Goal: Information Seeking & Learning: Learn about a topic

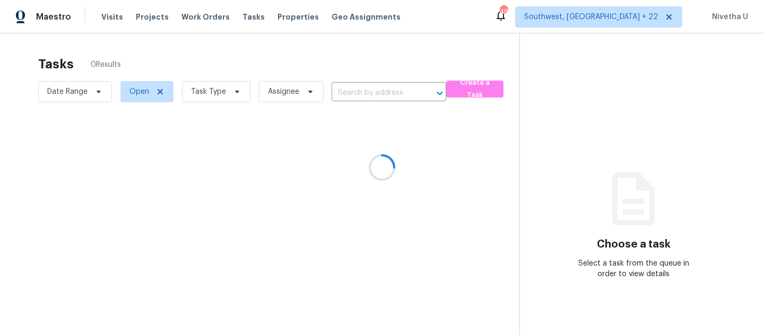
click at [103, 21] on div at bounding box center [382, 167] width 764 height 335
click at [109, 17] on div at bounding box center [382, 167] width 764 height 335
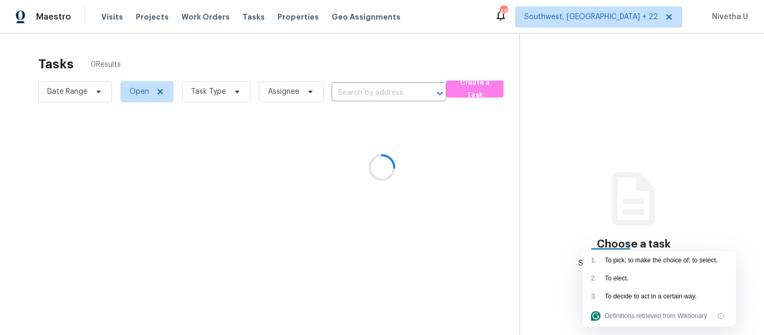
click at [109, 17] on div at bounding box center [382, 167] width 764 height 335
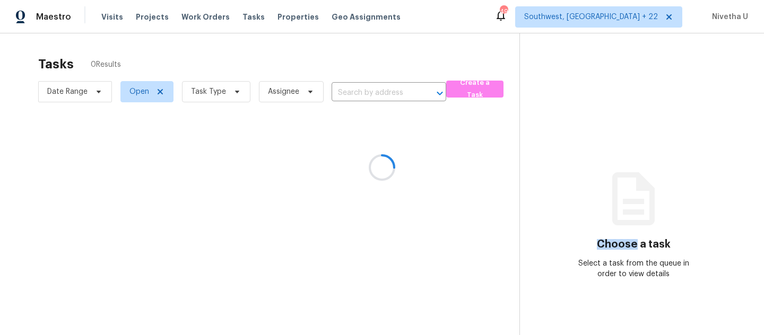
click at [109, 17] on div at bounding box center [382, 167] width 764 height 335
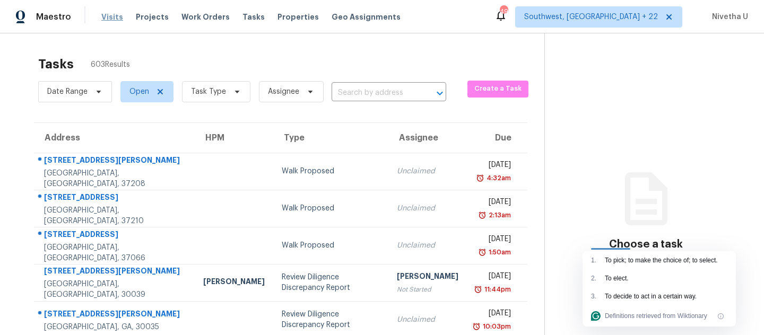
click at [110, 20] on span "Visits" at bounding box center [112, 17] width 22 height 11
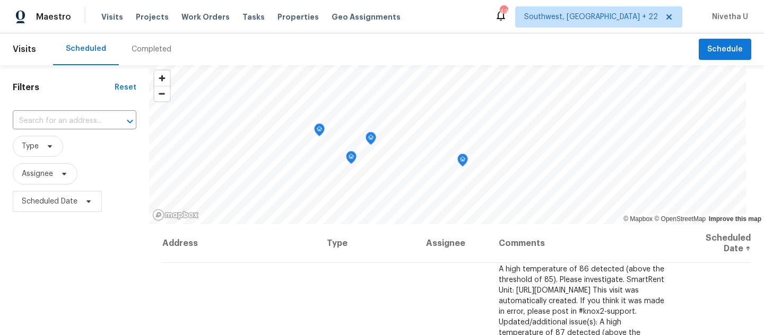
click at [150, 50] on div "Completed" at bounding box center [152, 49] width 40 height 11
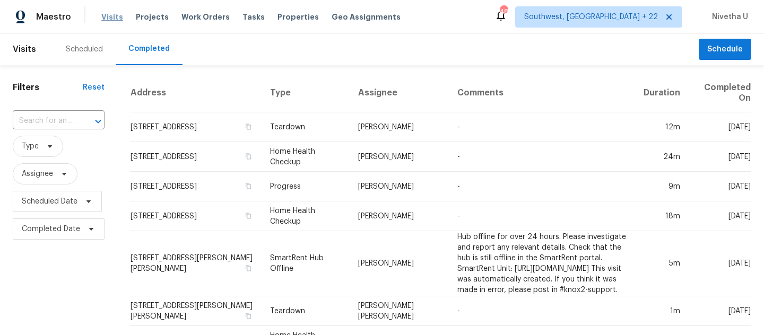
click at [112, 20] on span "Visits" at bounding box center [112, 17] width 22 height 11
click at [105, 12] on span "Visits" at bounding box center [112, 17] width 22 height 11
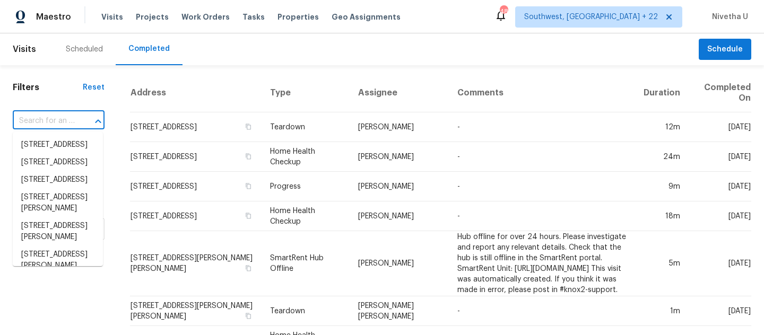
click at [49, 118] on input "text" at bounding box center [44, 121] width 62 height 16
paste input "[STREET_ADDRESS][PERSON_NAME]"
type input "[STREET_ADDRESS][PERSON_NAME]"
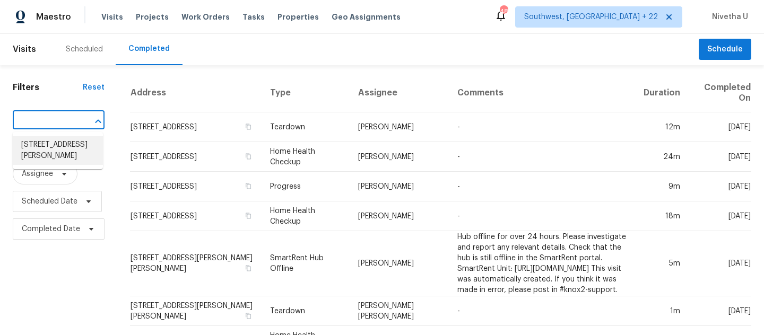
click at [74, 150] on li "[STREET_ADDRESS][PERSON_NAME]" at bounding box center [58, 150] width 90 height 29
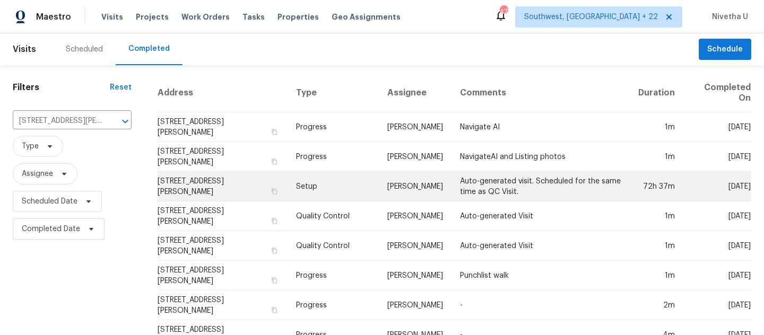
scroll to position [39, 0]
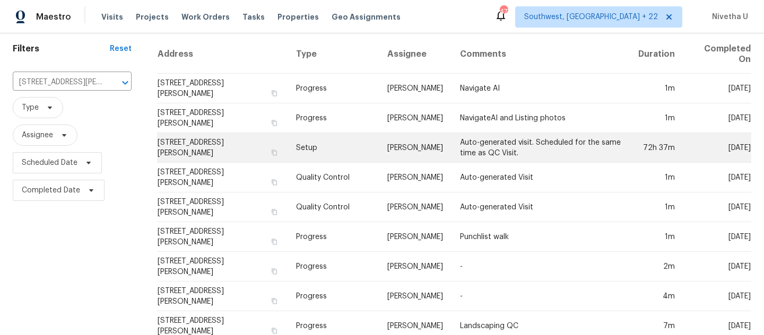
click at [307, 152] on td "Setup" at bounding box center [333, 148] width 91 height 30
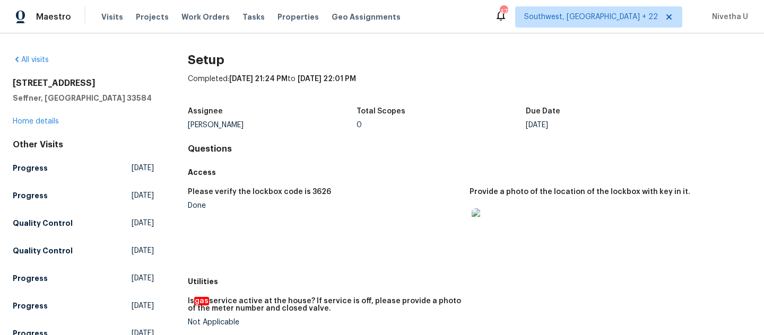
scroll to position [441, 0]
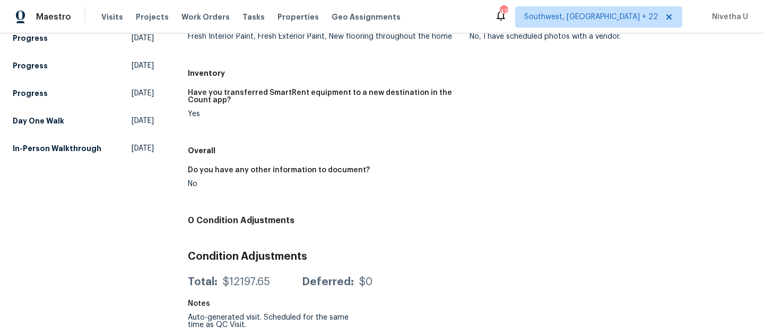
click at [362, 243] on div "Condition Adjustments Total: $12197.65 Deferred: $0" at bounding box center [469, 268] width 563 height 51
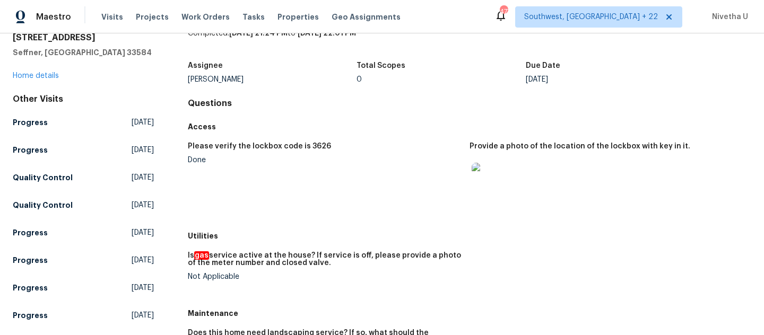
scroll to position [0, 0]
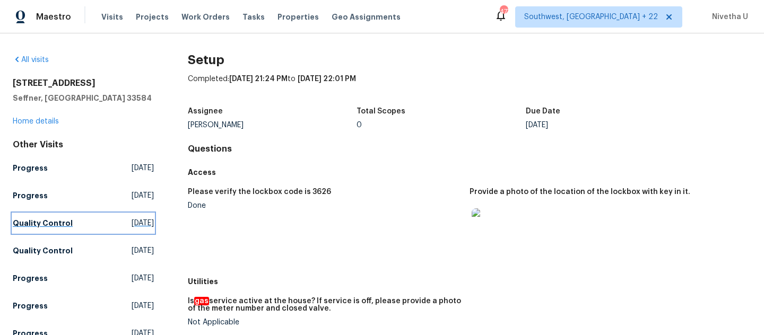
click at [88, 225] on link "Quality Control [DATE]" at bounding box center [83, 223] width 141 height 19
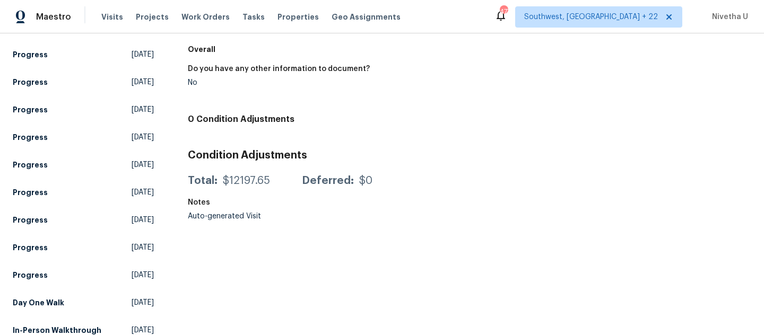
scroll to position [283, 0]
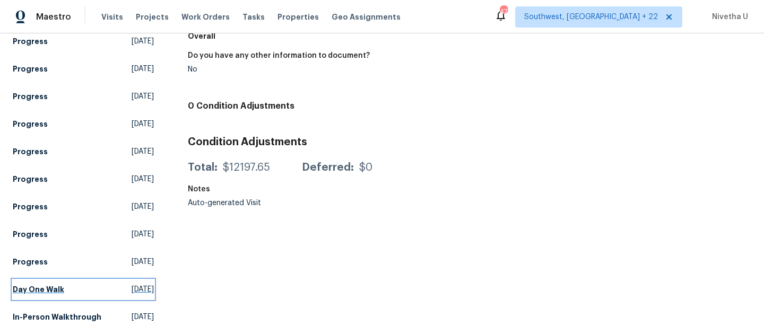
click at [54, 284] on h5 "Day One Walk" at bounding box center [38, 289] width 51 height 11
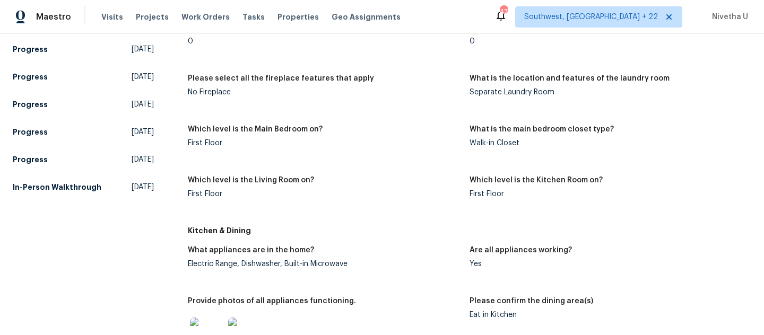
scroll to position [395, 0]
click at [55, 187] on h5 "In-Person Walkthrough" at bounding box center [57, 187] width 89 height 11
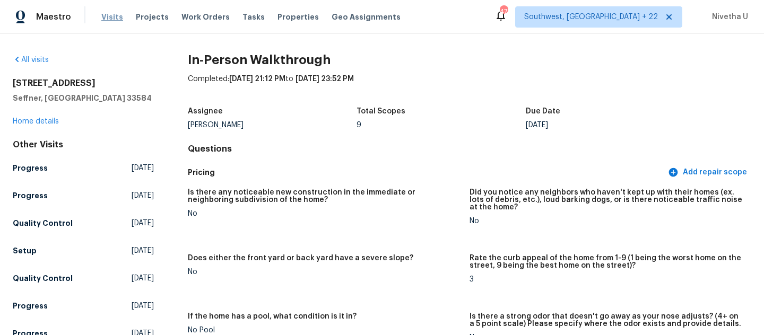
click at [103, 19] on span "Visits" at bounding box center [112, 17] width 22 height 11
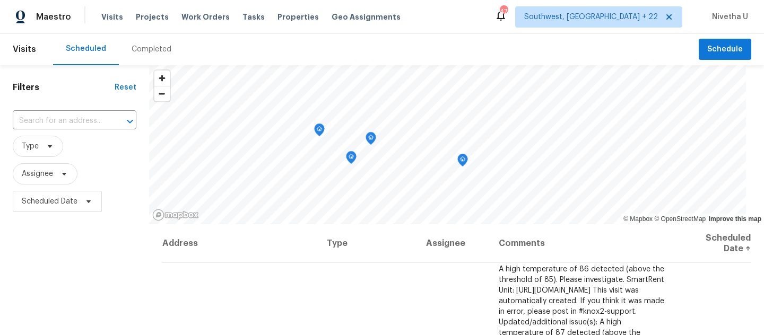
click at [156, 50] on div "Completed" at bounding box center [152, 49] width 40 height 11
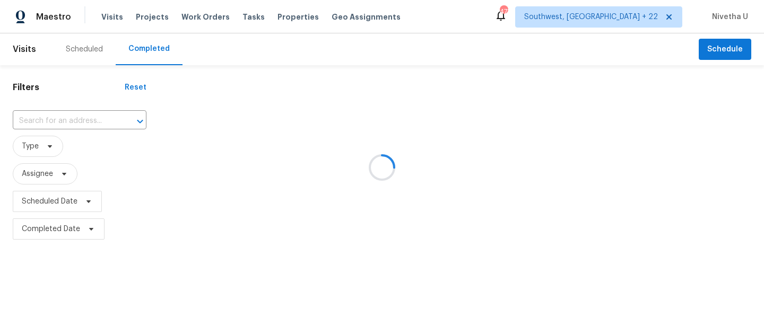
click at [156, 50] on div at bounding box center [382, 167] width 764 height 335
click at [56, 125] on html "Maestro Visits Projects Work Orders Tasks Properties Geo Assignments [STREET_AD…" at bounding box center [382, 121] width 764 height 243
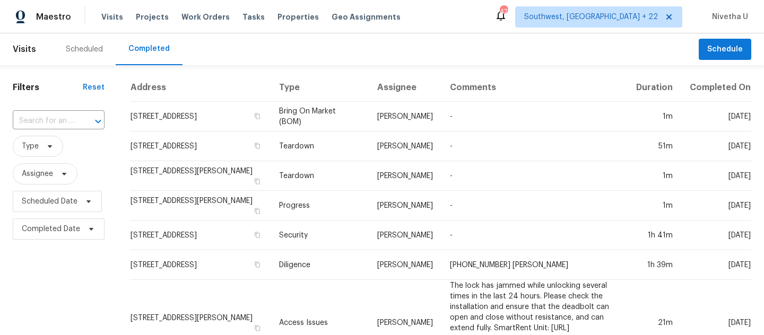
click at [56, 125] on input "text" at bounding box center [44, 121] width 62 height 16
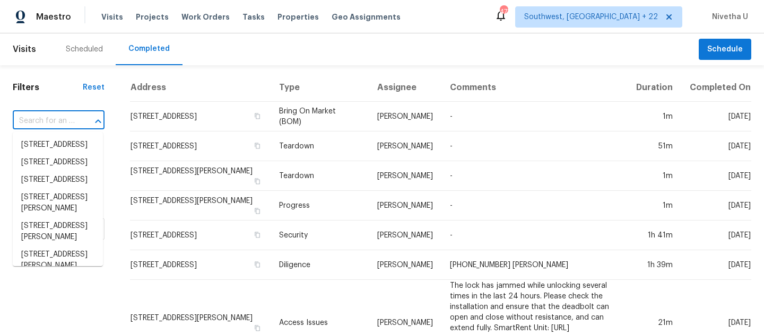
paste input "[STREET_ADDRESS]"
type input "[STREET_ADDRESS]"
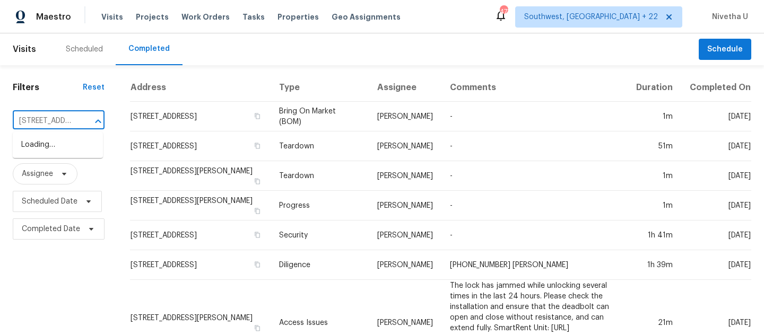
scroll to position [0, 75]
click at [53, 150] on li "[STREET_ADDRESS]" at bounding box center [58, 145] width 90 height 18
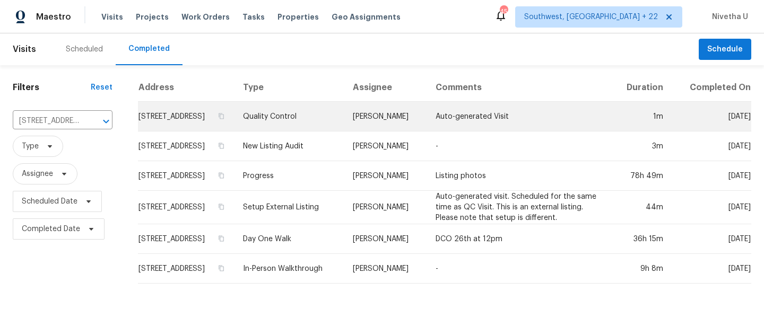
click at [316, 132] on td "Quality Control" at bounding box center [289, 117] width 110 height 30
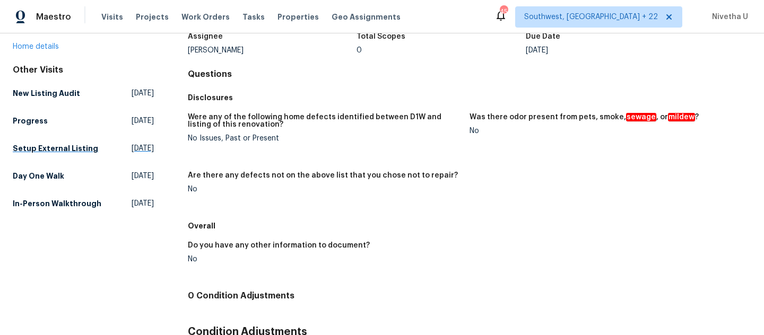
scroll to position [106, 0]
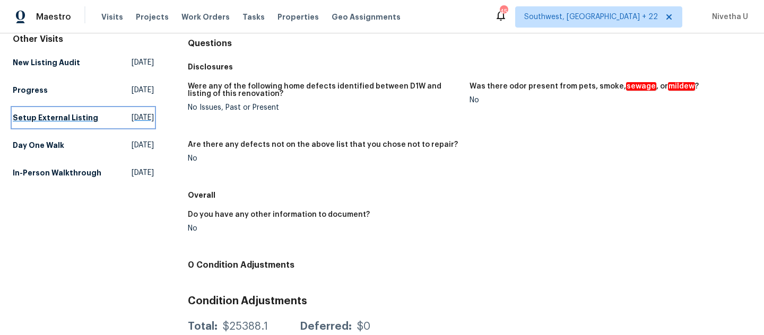
click at [51, 117] on h5 "Setup External Listing" at bounding box center [55, 117] width 85 height 11
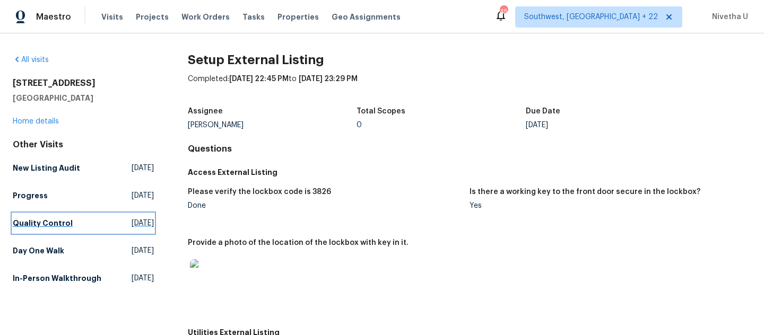
click at [48, 224] on h5 "Quality Control" at bounding box center [43, 223] width 60 height 11
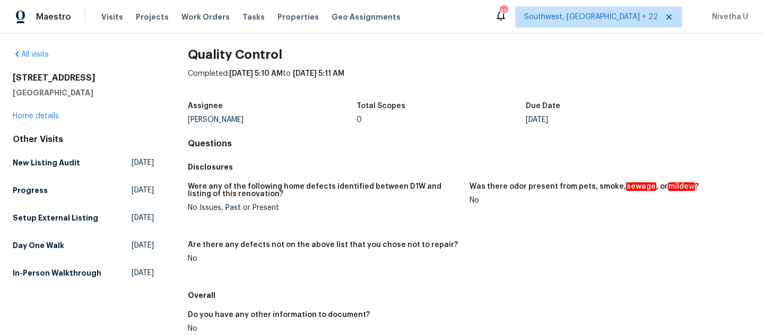
scroll to position [4, 0]
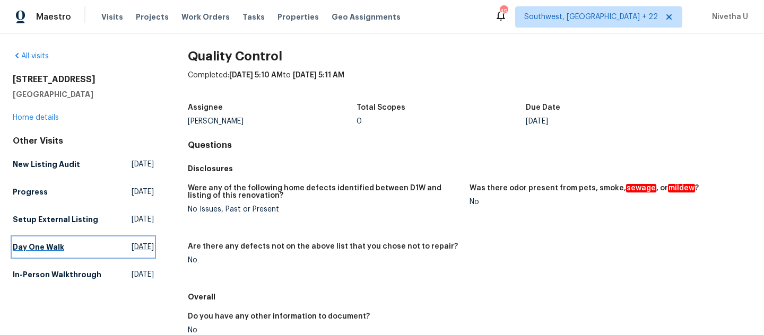
click at [45, 253] on h5 "Day One Walk" at bounding box center [38, 247] width 51 height 11
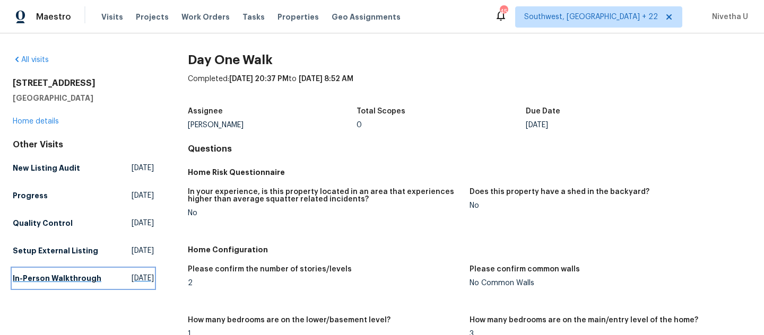
click at [73, 284] on h5 "In-Person Walkthrough" at bounding box center [57, 278] width 89 height 11
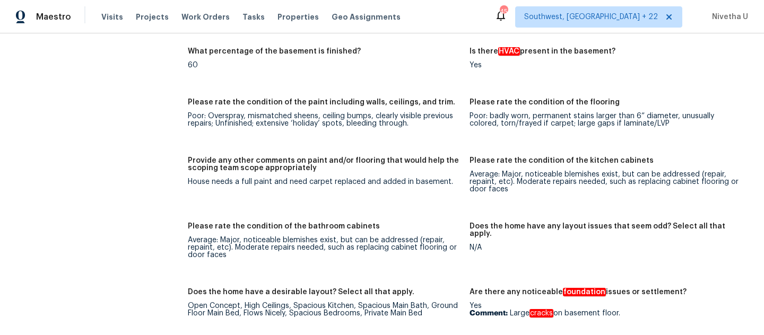
scroll to position [1920, 0]
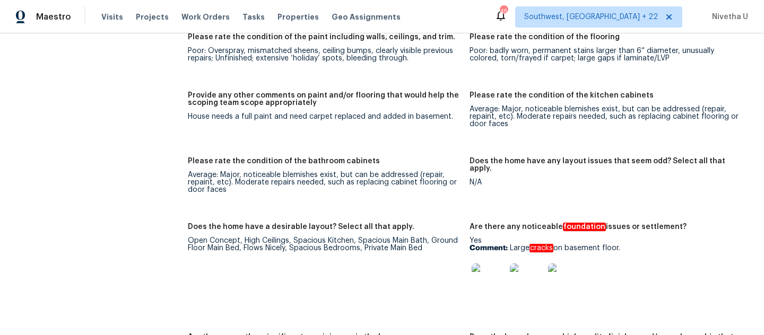
click at [479, 275] on img at bounding box center [489, 281] width 34 height 34
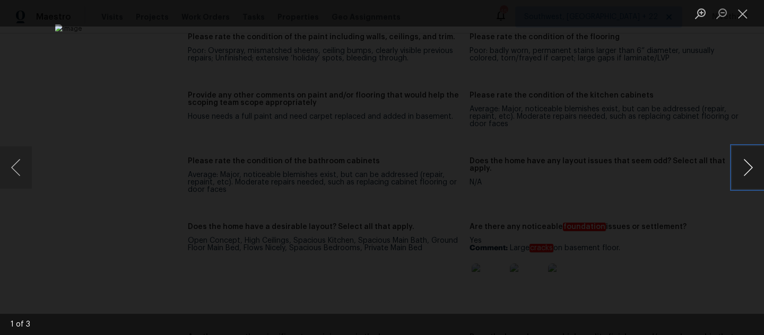
click at [739, 168] on button "Next image" at bounding box center [748, 167] width 32 height 42
click at [754, 173] on button "Next image" at bounding box center [748, 167] width 32 height 42
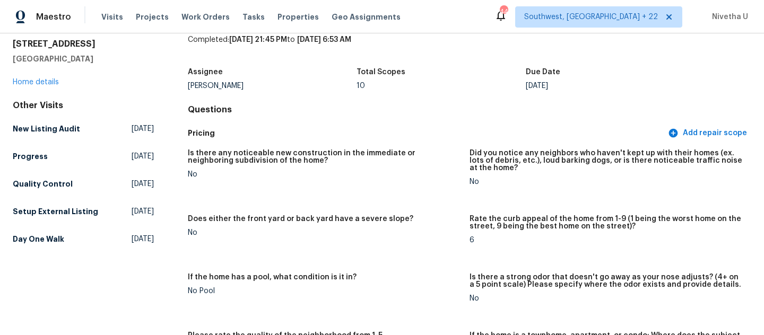
scroll to position [0, 0]
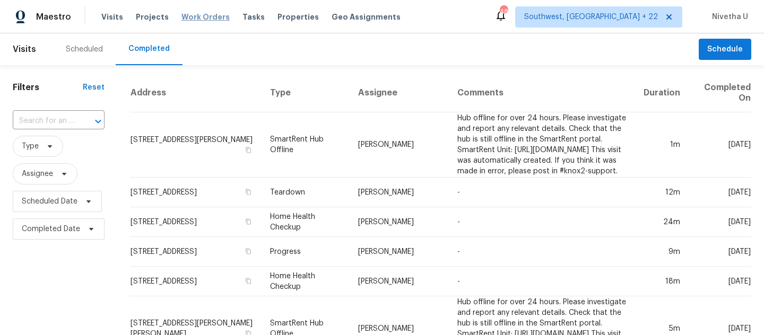
click at [187, 17] on span "Work Orders" at bounding box center [205, 17] width 48 height 11
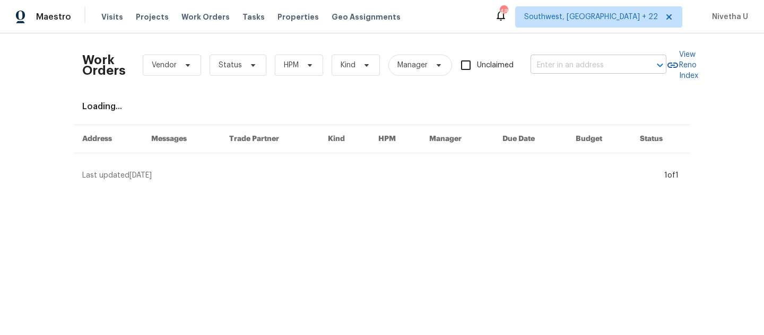
click at [551, 72] on input "text" at bounding box center [583, 65] width 106 height 16
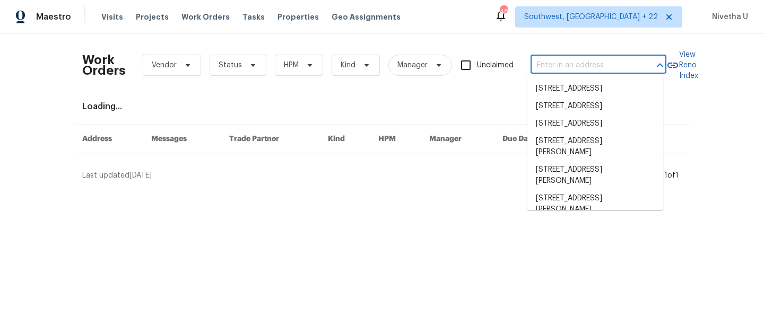
paste input "[STREET_ADDRESS][PERSON_NAME]"
type input "[STREET_ADDRESS][PERSON_NAME]"
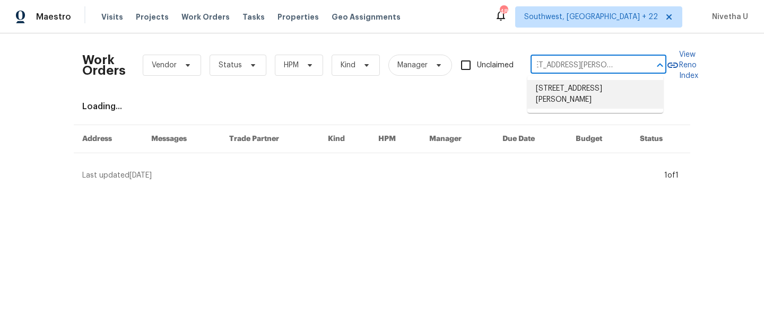
click at [566, 91] on li "[STREET_ADDRESS][PERSON_NAME]" at bounding box center [595, 94] width 136 height 29
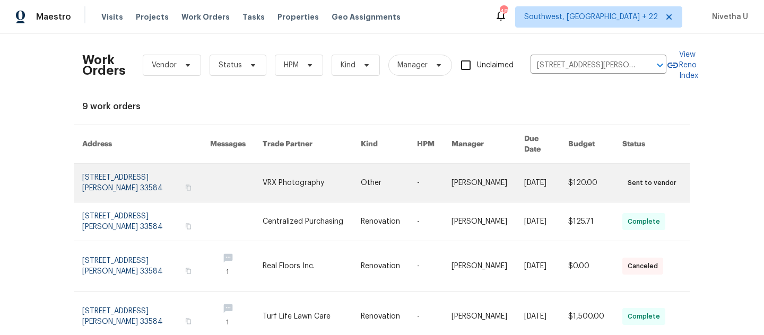
click at [130, 166] on link at bounding box center [146, 183] width 128 height 38
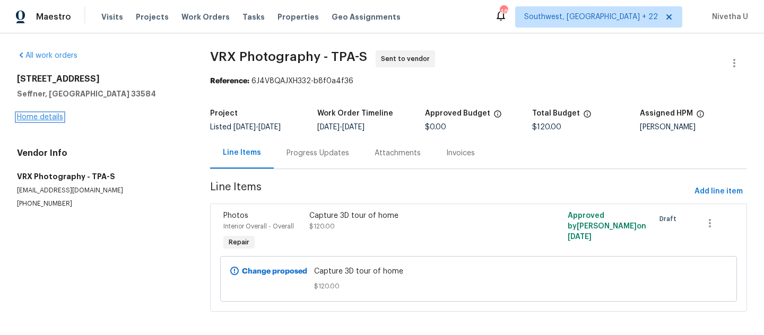
click at [46, 118] on link "Home details" at bounding box center [40, 117] width 46 height 7
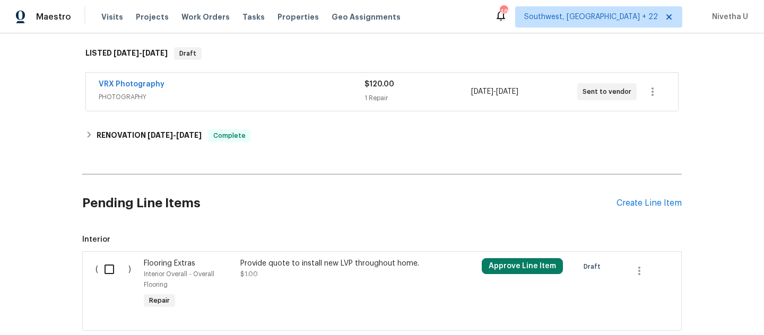
scroll to position [217, 0]
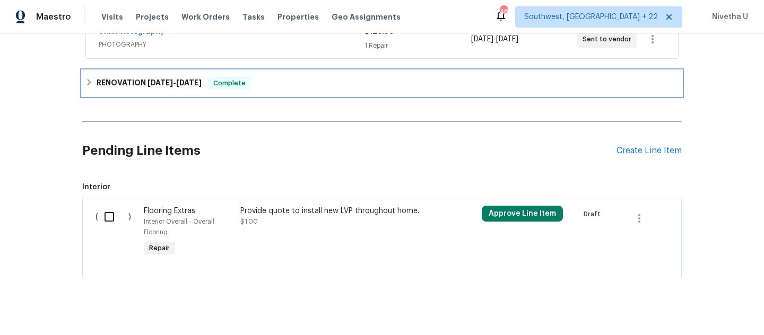
click at [275, 88] on div "RENOVATION 8/27/25 - 9/18/25 Complete" at bounding box center [381, 83] width 593 height 13
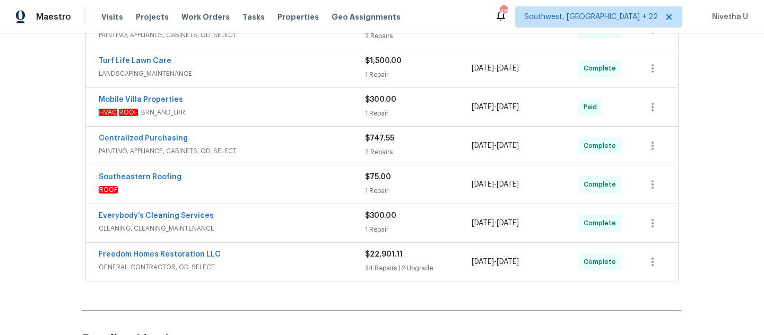
scroll to position [359, 0]
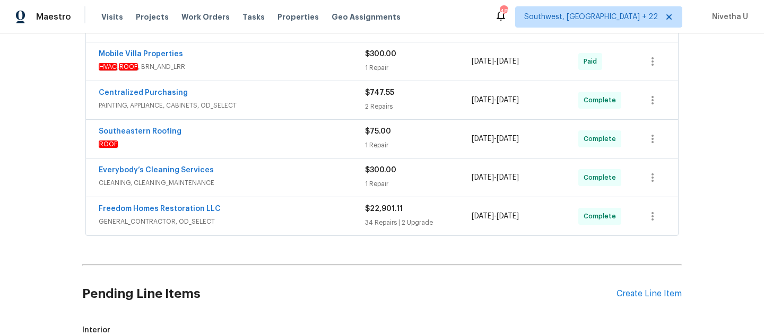
click at [300, 220] on span "GENERAL_CONTRACTOR, OD_SELECT" at bounding box center [232, 221] width 266 height 11
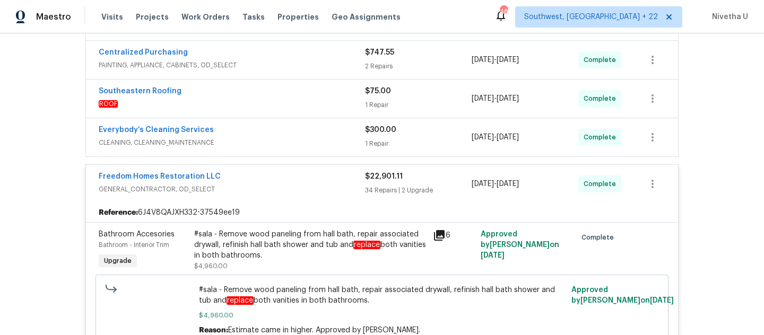
scroll to position [398, 0]
click at [317, 181] on div "Freedom Homes Restoration LLC" at bounding box center [232, 178] width 266 height 13
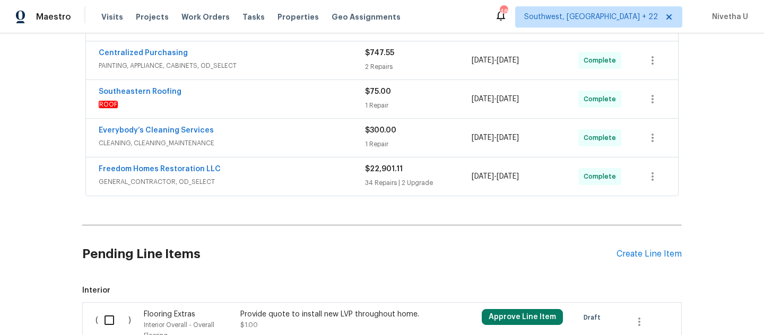
click at [300, 144] on span "CLEANING, CLEANING_MAINTENANCE" at bounding box center [232, 143] width 266 height 11
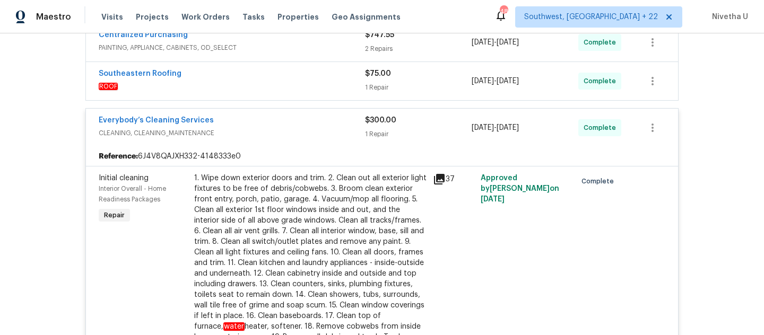
scroll to position [416, 0]
click at [285, 129] on span "CLEANING, CLEANING_MAINTENANCE" at bounding box center [232, 133] width 266 height 11
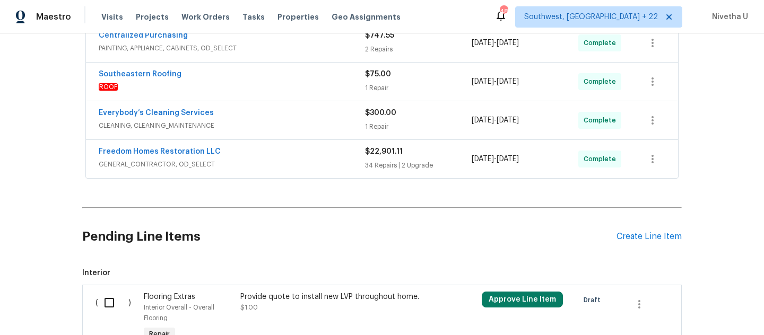
click at [279, 76] on div "Southeastern Roofing" at bounding box center [232, 75] width 266 height 13
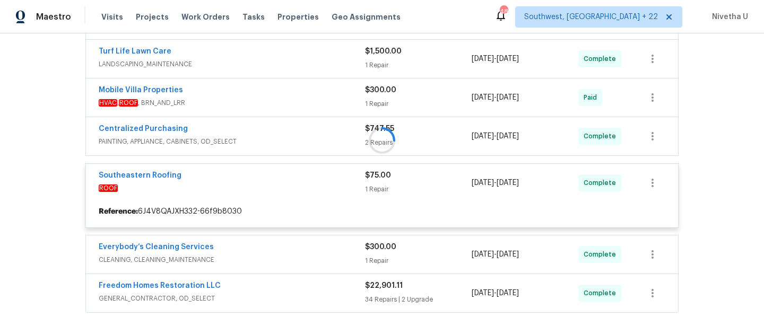
scroll to position [304, 0]
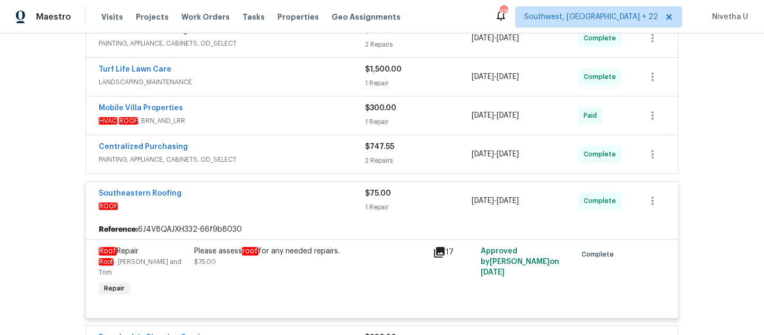
click at [310, 199] on div "Southeastern Roofing" at bounding box center [232, 194] width 266 height 13
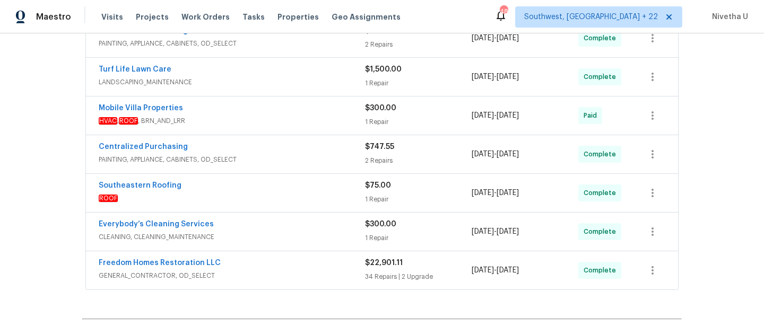
click at [294, 160] on span "PAINTING, APPLIANCE, CABINETS, OD_SELECT" at bounding box center [232, 159] width 266 height 11
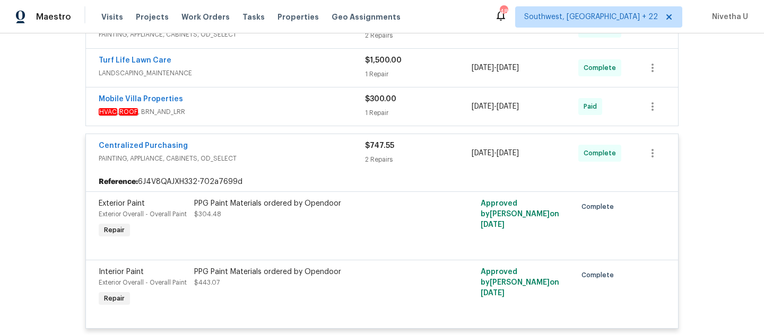
scroll to position [312, 0]
click at [282, 144] on div "Centralized Purchasing" at bounding box center [232, 148] width 266 height 13
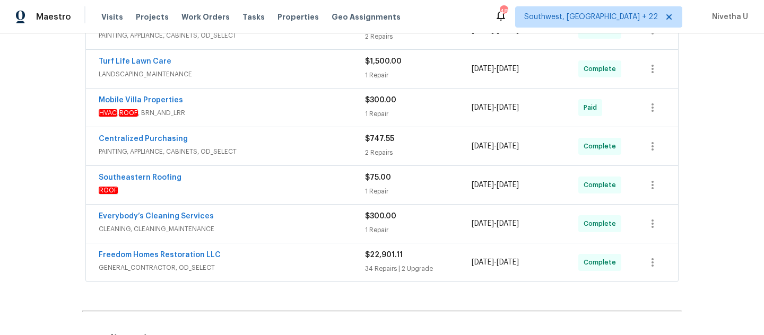
click at [274, 110] on span "HVAC , ROOF , BRN_AND_LRR" at bounding box center [232, 113] width 266 height 11
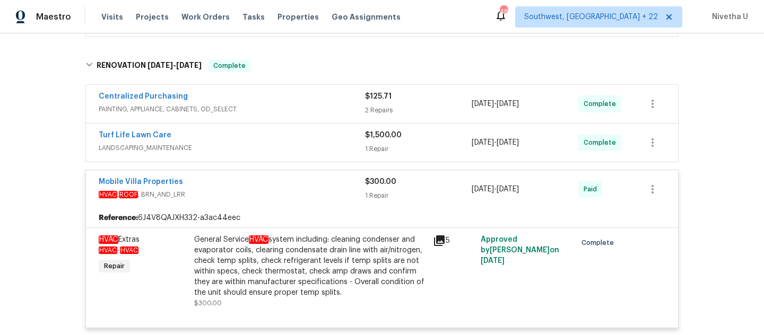
scroll to position [240, 0]
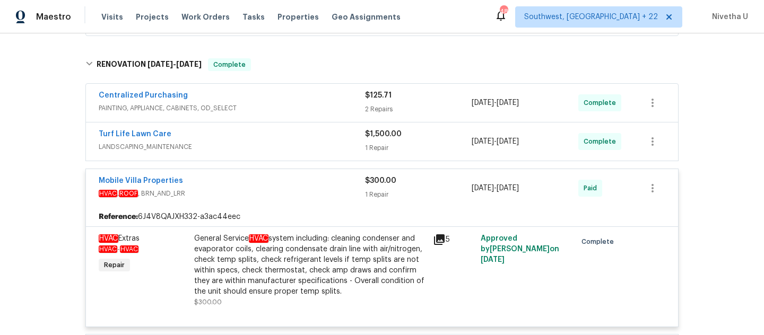
click at [292, 208] on div "Reference: 6J4V8QAJXH332-a3ac44eec" at bounding box center [382, 216] width 592 height 19
click at [286, 194] on span "HVAC , ROOF , BRN_AND_LRR" at bounding box center [232, 193] width 266 height 11
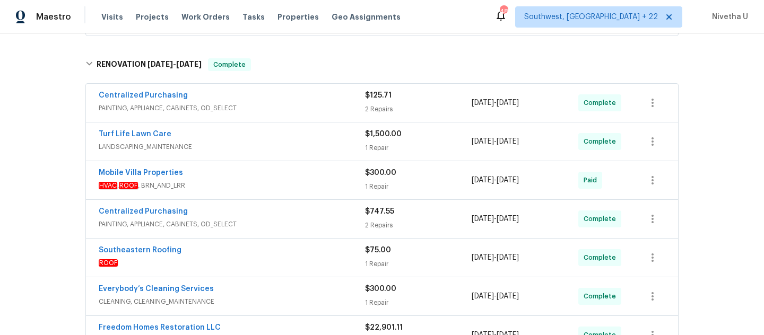
click at [292, 136] on div "Turf Life Lawn Care" at bounding box center [232, 135] width 266 height 13
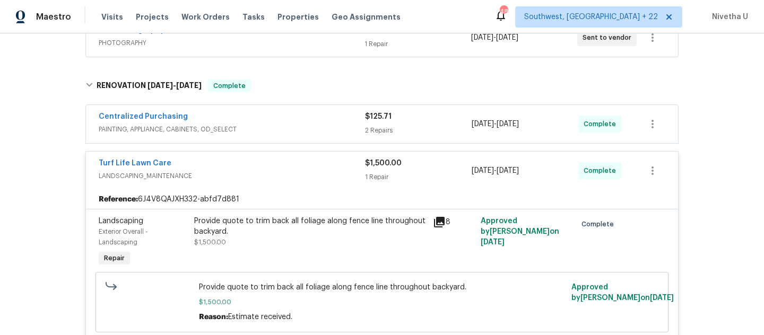
scroll to position [214, 0]
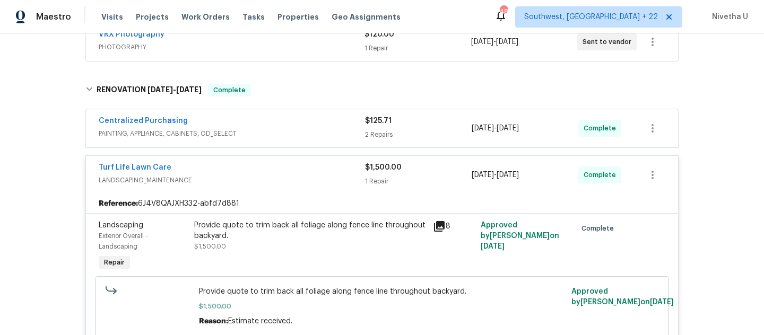
click at [266, 175] on span "LANDSCAPING_MAINTENANCE" at bounding box center [232, 180] width 266 height 11
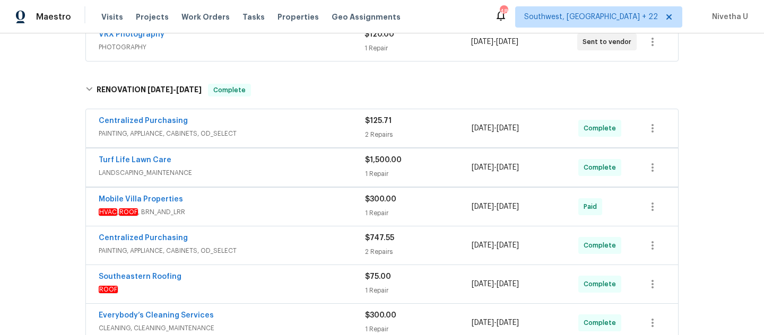
click at [274, 126] on div "Centralized Purchasing" at bounding box center [232, 122] width 266 height 13
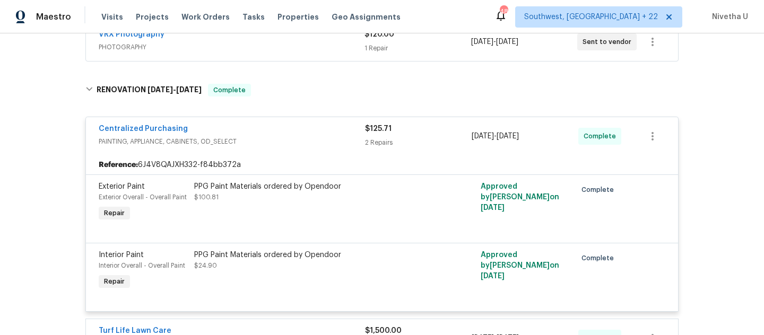
scroll to position [217, 0]
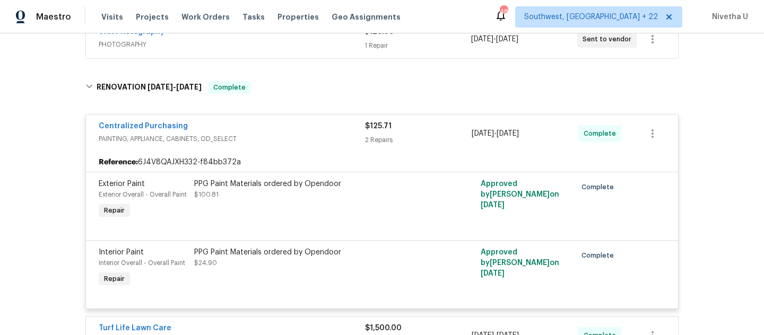
click at [275, 116] on div "Centralized Purchasing PAINTING, APPLIANCE, CABINETS, OD_SELECT $125.71 2 Repai…" at bounding box center [382, 134] width 592 height 38
click at [275, 138] on span "PAINTING, APPLIANCE, CABINETS, OD_SELECT" at bounding box center [232, 139] width 266 height 11
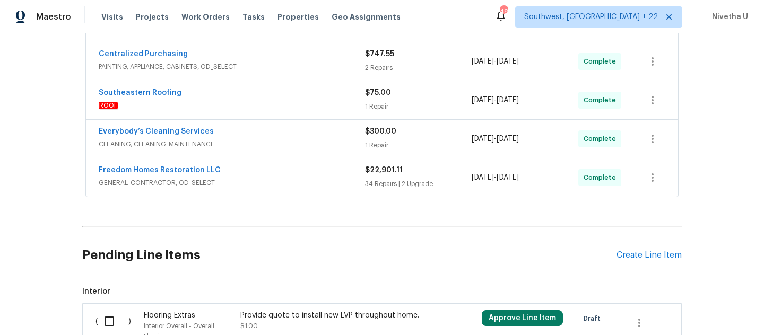
scroll to position [399, 0]
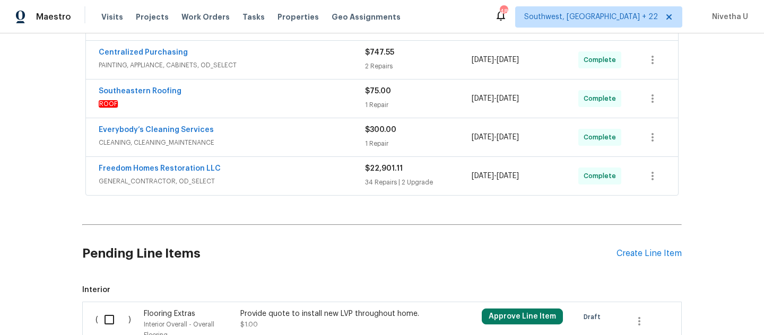
click at [286, 175] on div "Freedom Homes Restoration LLC" at bounding box center [232, 169] width 266 height 13
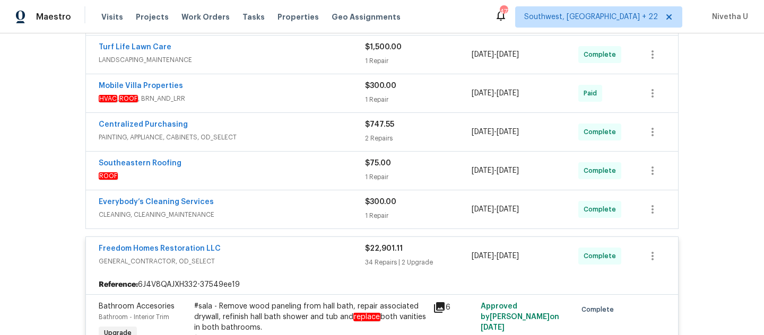
scroll to position [328, 0]
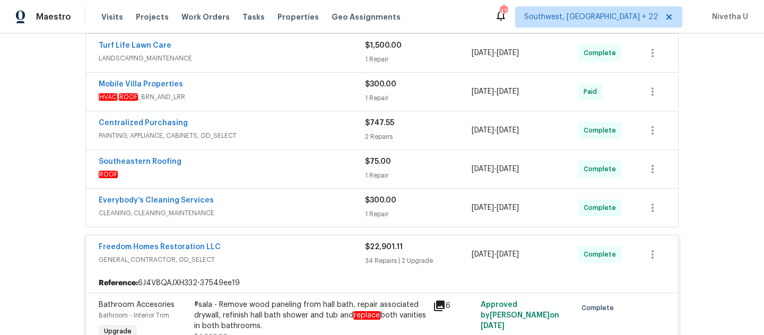
click at [281, 245] on div "Freedom Homes Restoration LLC" at bounding box center [232, 248] width 266 height 13
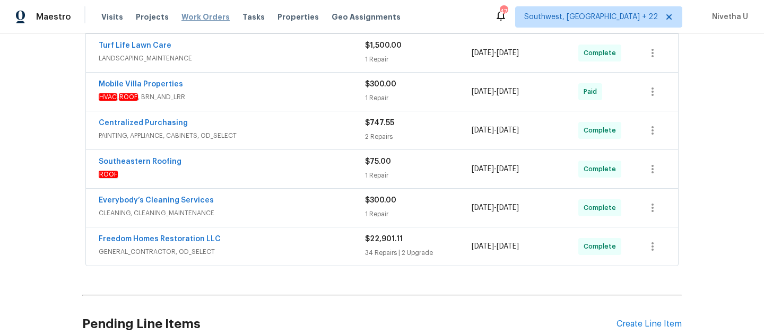
click at [195, 19] on span "Work Orders" at bounding box center [205, 17] width 48 height 11
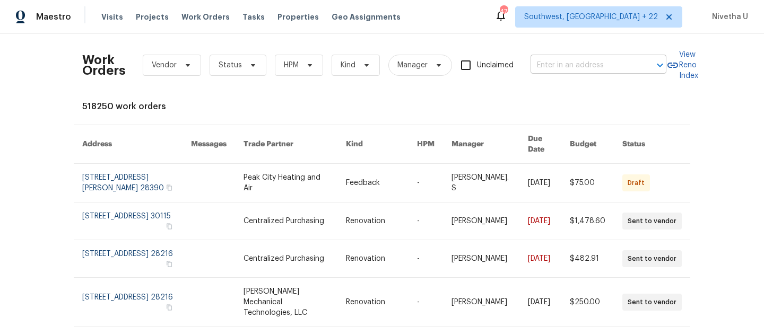
click at [585, 72] on input "text" at bounding box center [583, 65] width 106 height 16
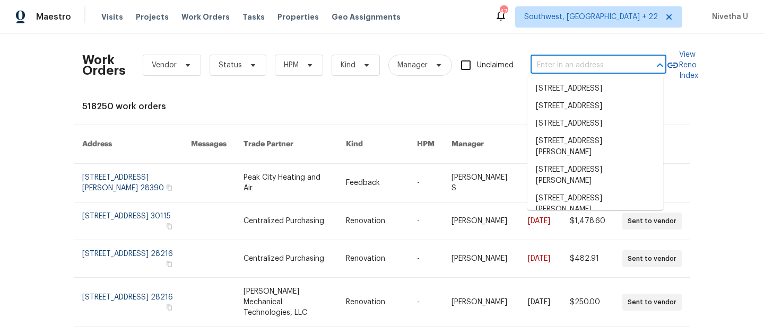
paste input "[STREET_ADDRESS]"
type input "[STREET_ADDRESS]"
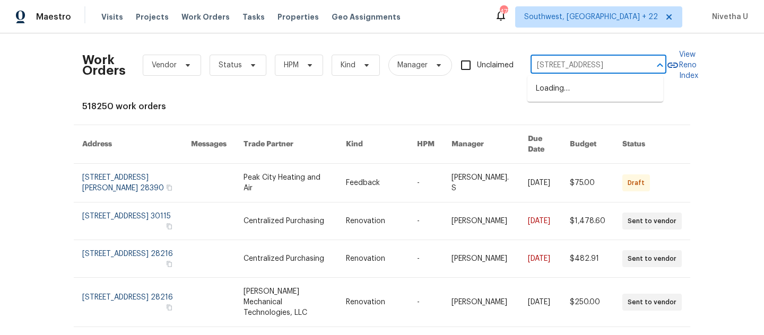
scroll to position [0, 30]
click at [585, 95] on li "[STREET_ADDRESS]" at bounding box center [595, 89] width 136 height 18
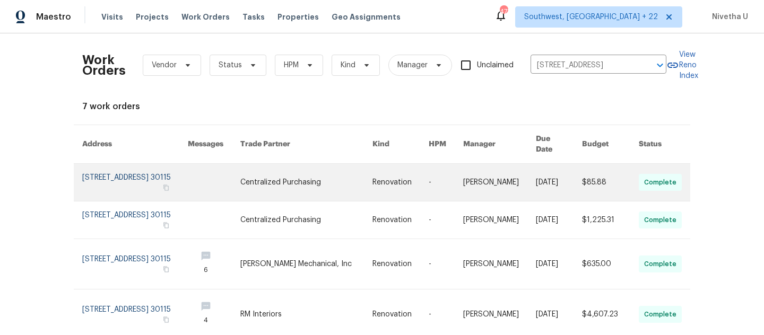
click at [103, 172] on link at bounding box center [135, 182] width 106 height 37
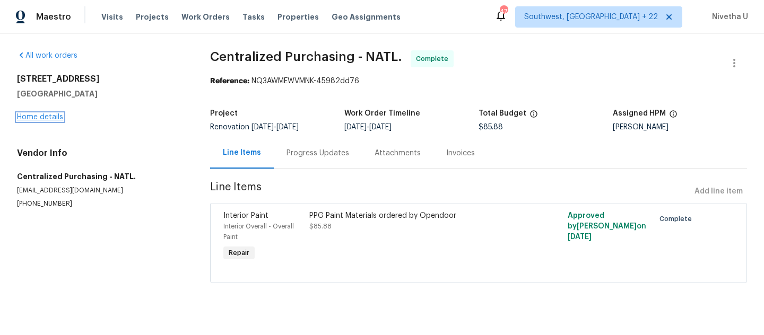
click at [36, 119] on link "Home details" at bounding box center [40, 117] width 46 height 7
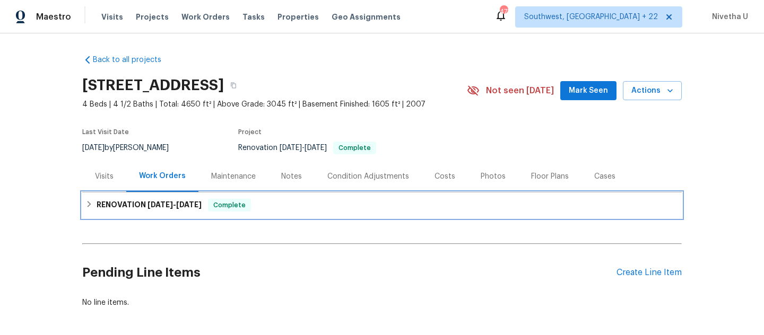
click at [232, 199] on div "Complete" at bounding box center [229, 205] width 43 height 13
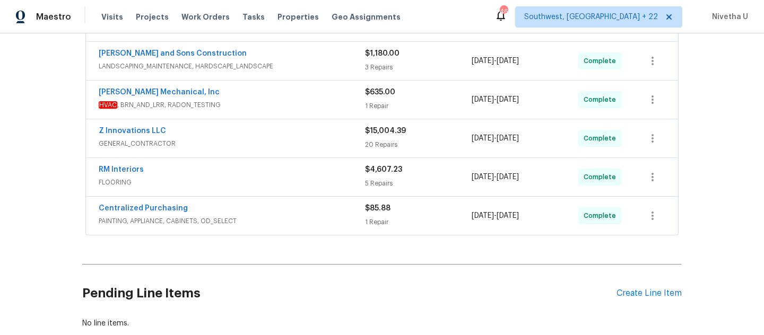
scroll to position [257, 0]
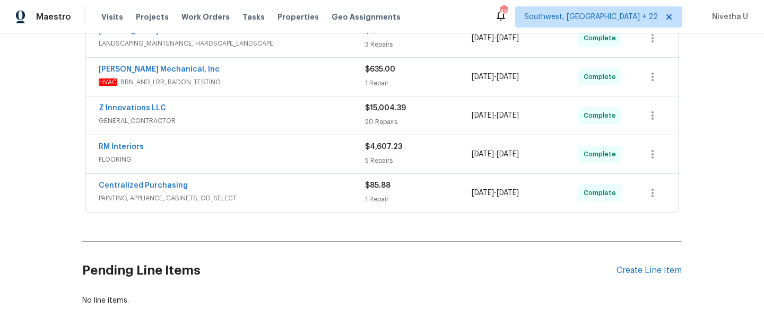
click at [292, 198] on span "PAINTING, APPLIANCE, CABINETS, OD_SELECT" at bounding box center [232, 198] width 266 height 11
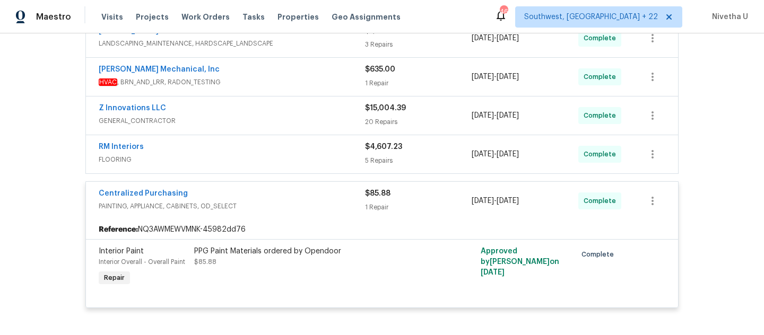
click at [292, 164] on span "FLOORING" at bounding box center [232, 159] width 266 height 11
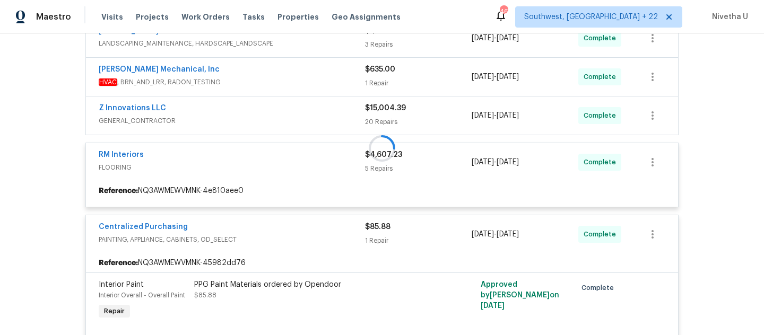
click at [285, 124] on div at bounding box center [381, 148] width 599 height 408
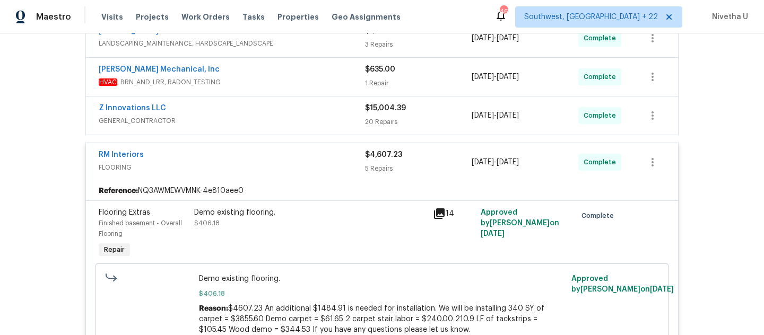
click at [285, 124] on span "GENERAL_CONTRACTOR" at bounding box center [232, 121] width 266 height 11
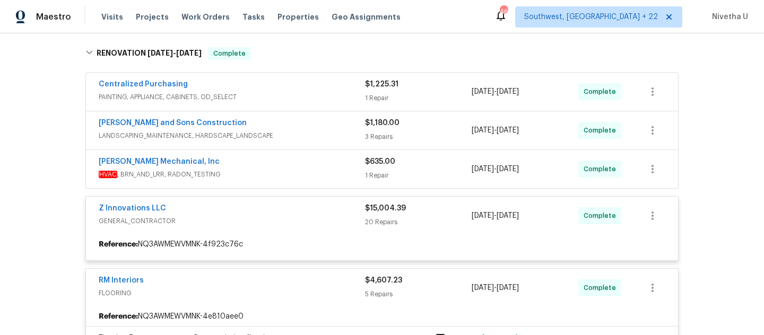
scroll to position [163, 0]
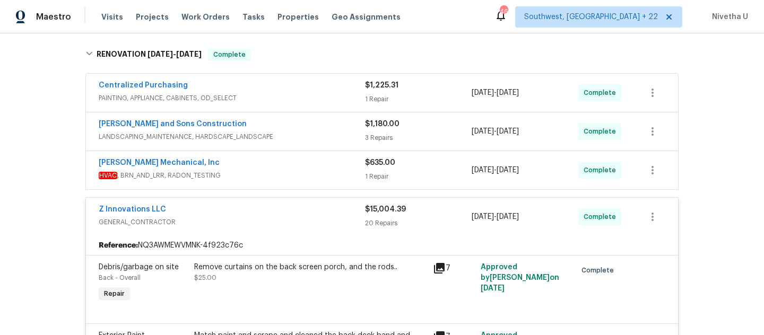
click at [280, 178] on span "HVAC , BRN_AND_LRR, RADON_TESTING" at bounding box center [232, 175] width 266 height 11
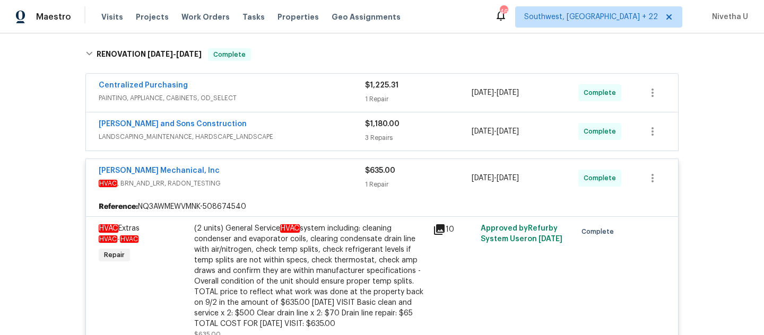
click at [303, 135] on span "LANDSCAPING_MAINTENANCE, HARDSCAPE_LANDSCAPE" at bounding box center [232, 137] width 266 height 11
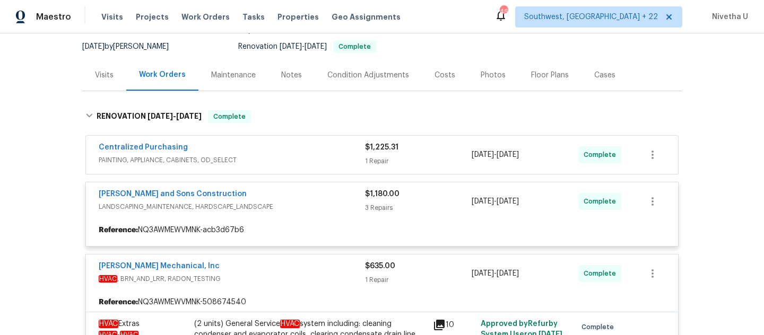
scroll to position [100, 0]
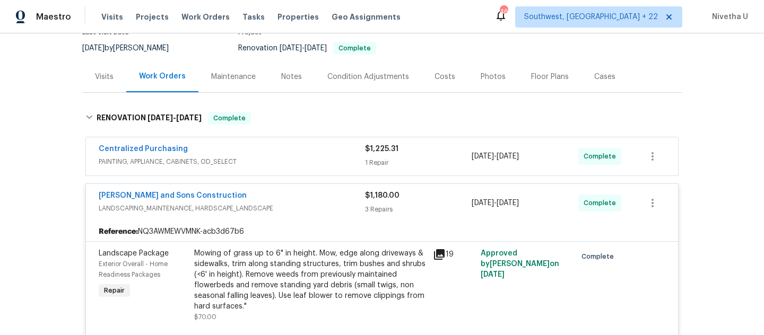
click at [300, 155] on div "Centralized Purchasing" at bounding box center [232, 150] width 266 height 13
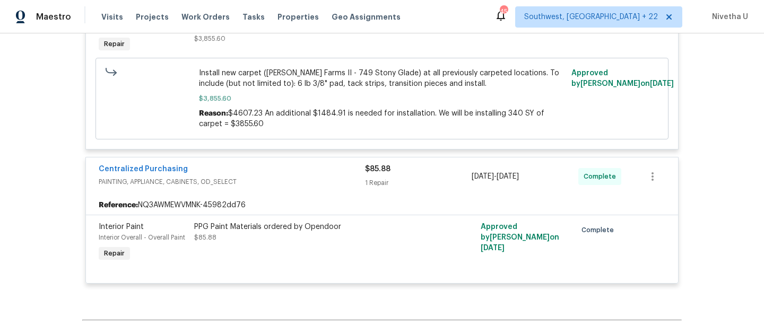
scroll to position [3776, 0]
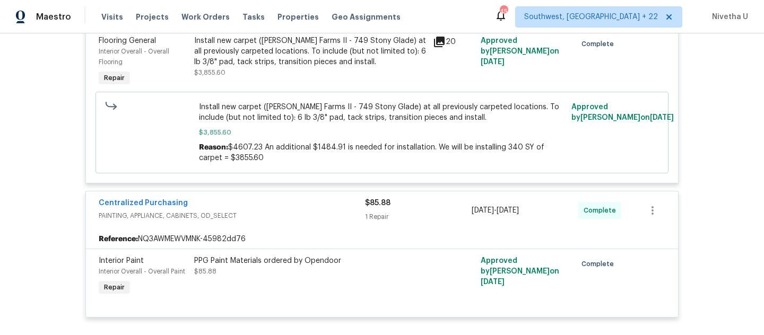
click at [327, 199] on div "Centralized Purchasing" at bounding box center [232, 204] width 266 height 13
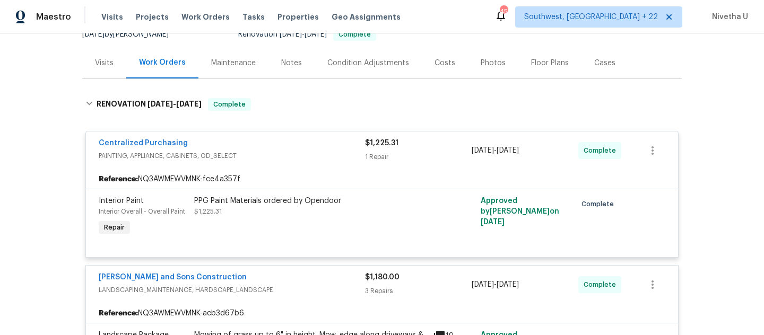
scroll to position [114, 0]
click at [322, 143] on div "Centralized Purchasing" at bounding box center [232, 143] width 266 height 13
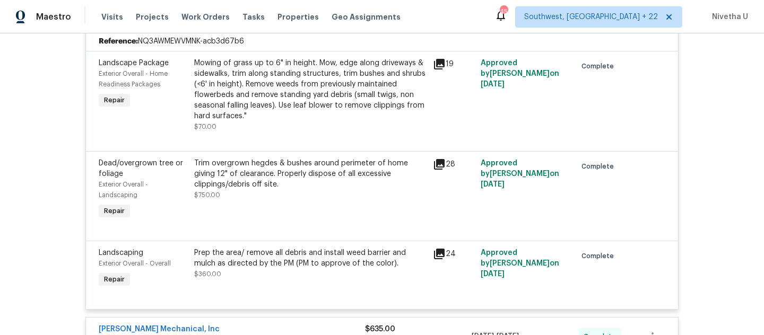
scroll to position [264, 0]
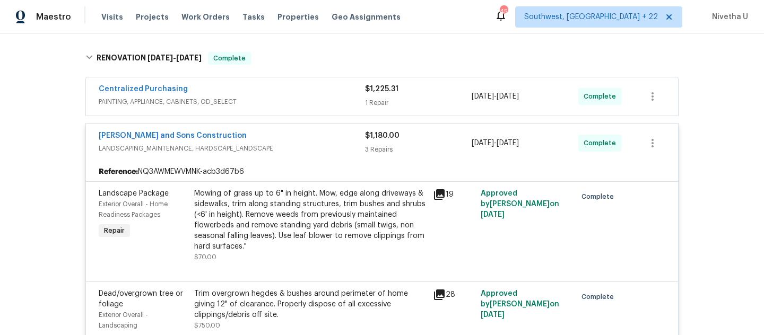
click at [321, 143] on span "LANDSCAPING_MAINTENANCE, HARDSCAPE_LANDSCAPE" at bounding box center [232, 148] width 266 height 11
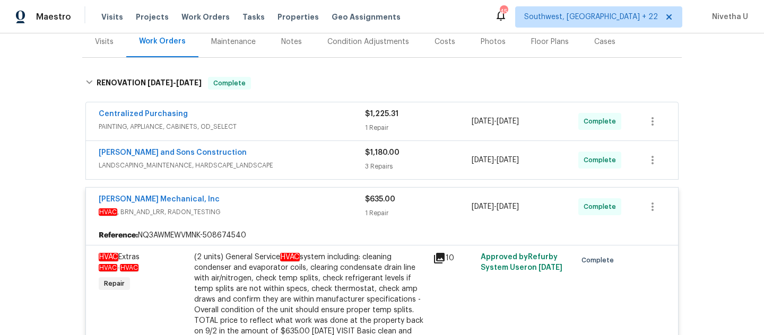
scroll to position [134, 0]
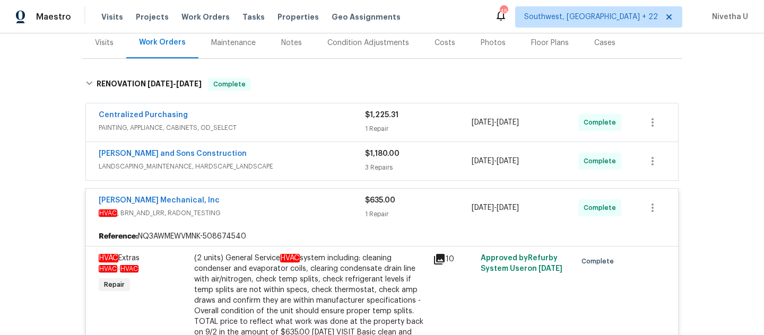
click at [300, 121] on div "Centralized Purchasing" at bounding box center [232, 116] width 266 height 13
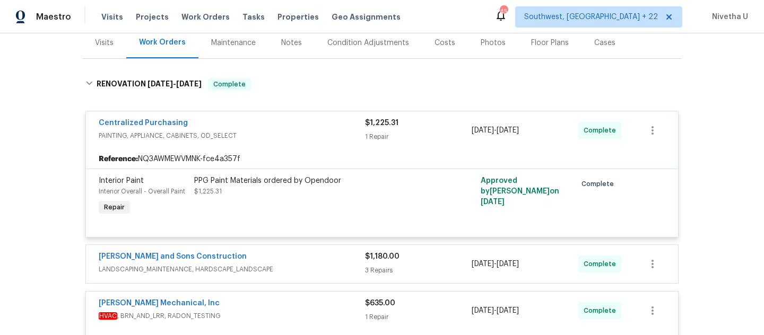
click at [300, 124] on div "Centralized Purchasing" at bounding box center [232, 124] width 266 height 13
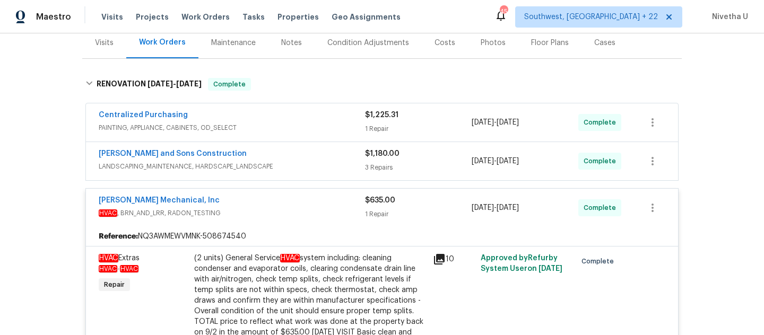
click at [298, 180] on div "Reyes and Sons Construction LANDSCAPING_MAINTENANCE, HARDSCAPE_LANDSCAPE $1,180…" at bounding box center [381, 161] width 593 height 39
click at [291, 169] on span "LANDSCAPING_MAINTENANCE, HARDSCAPE_LANDSCAPE" at bounding box center [232, 166] width 266 height 11
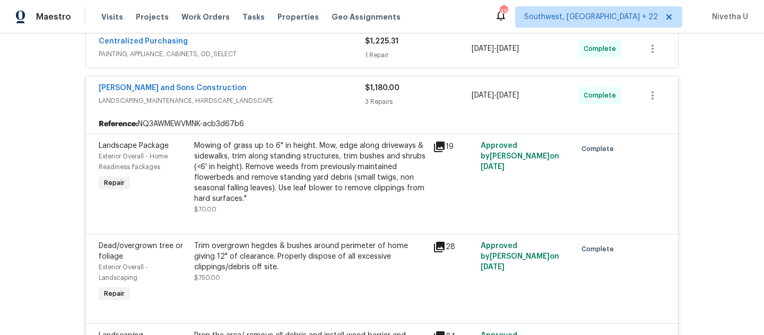
scroll to position [203, 0]
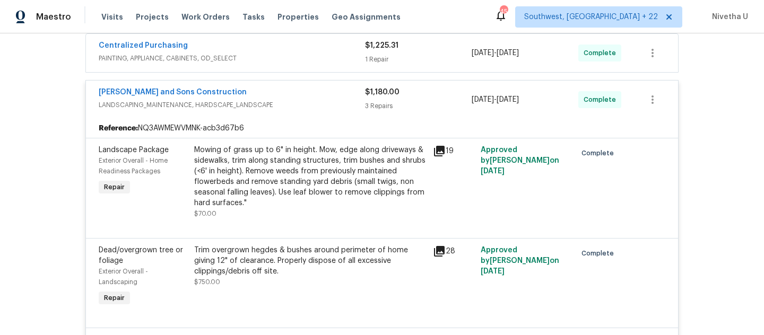
click at [290, 93] on div "Reyes and Sons Construction" at bounding box center [232, 93] width 266 height 13
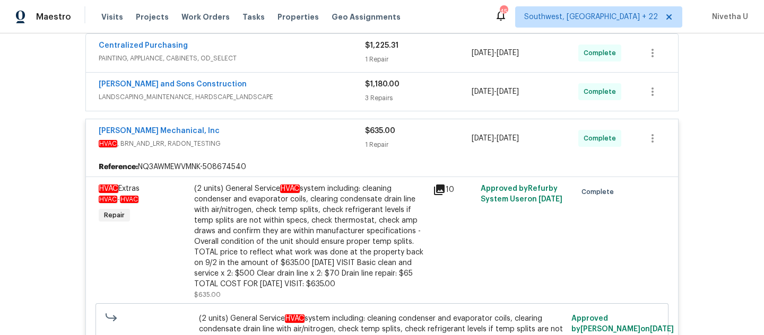
click at [291, 152] on div "JH Martin Mechanical, Inc HVAC , BRN_AND_LRR, RADON_TESTING $635.00 1 Repair 8/…" at bounding box center [382, 138] width 592 height 38
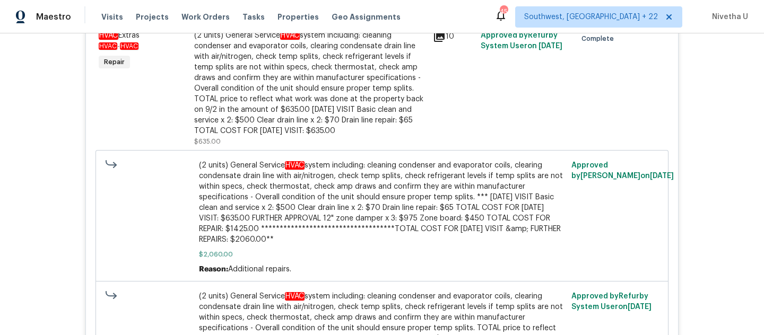
scroll to position [234, 0]
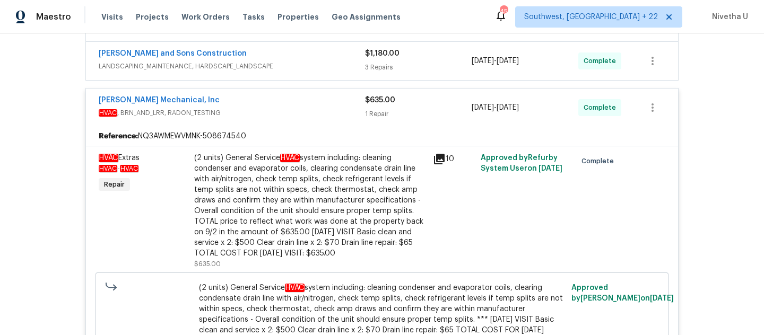
click at [289, 105] on div "JH Martin Mechanical, Inc" at bounding box center [232, 101] width 266 height 13
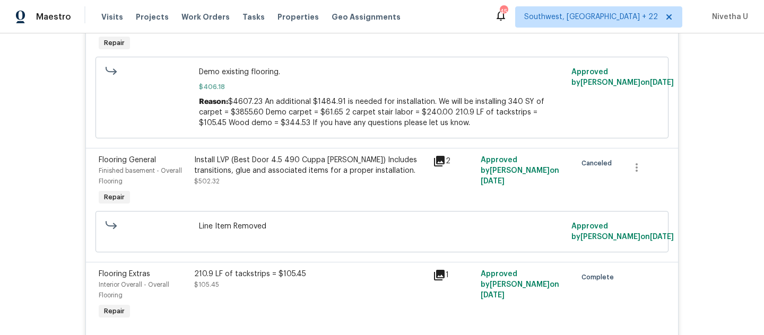
scroll to position [2563, 0]
click at [297, 317] on div "210.9 LF of tackstrips = $105.45 $105.45" at bounding box center [310, 296] width 239 height 59
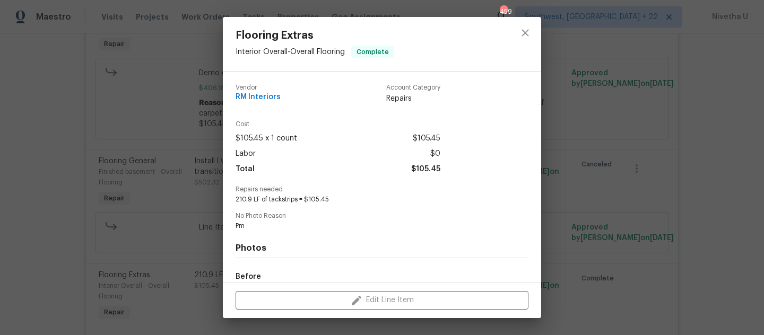
scroll to position [126, 0]
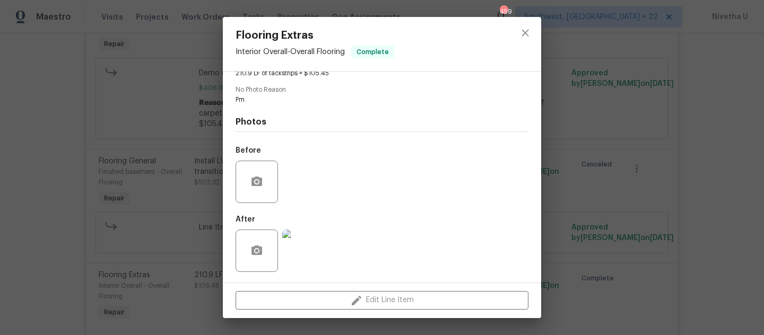
click at [321, 233] on img at bounding box center [303, 251] width 42 height 42
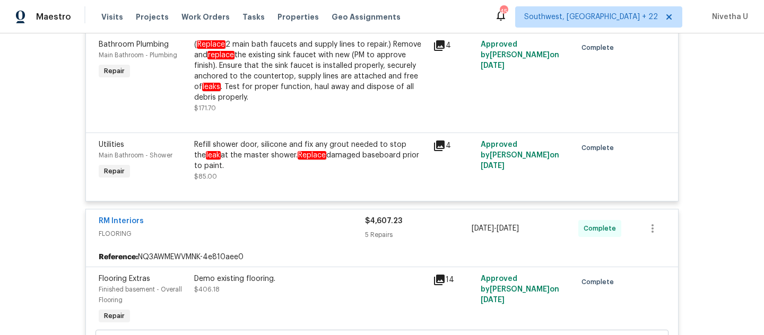
click at [297, 222] on div "RM Interiors" at bounding box center [232, 222] width 266 height 13
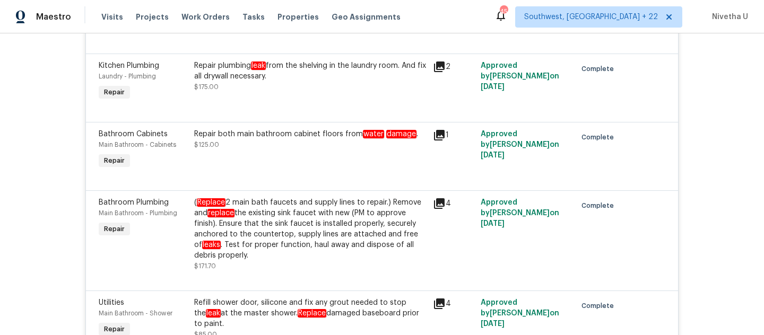
scroll to position [2143, 0]
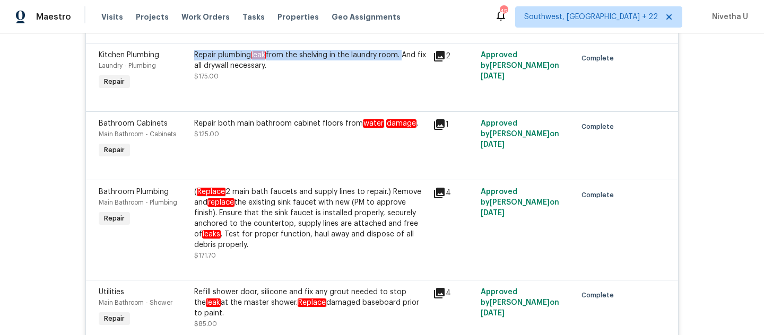
drag, startPoint x: 190, startPoint y: 50, endPoint x: 398, endPoint y: 50, distance: 207.9
click at [398, 50] on div "Repair plumbing leak from the shelving in the laundry room. And fix all drywall…" at bounding box center [310, 60] width 232 height 21
copy div "Repair plumbing leak from the shelving in the laundry room."
click at [374, 93] on div at bounding box center [382, 98] width 567 height 13
click at [360, 69] on div "Repair plumbing leak from the shelving in the laundry room. And fix all drywall…" at bounding box center [310, 66] width 232 height 32
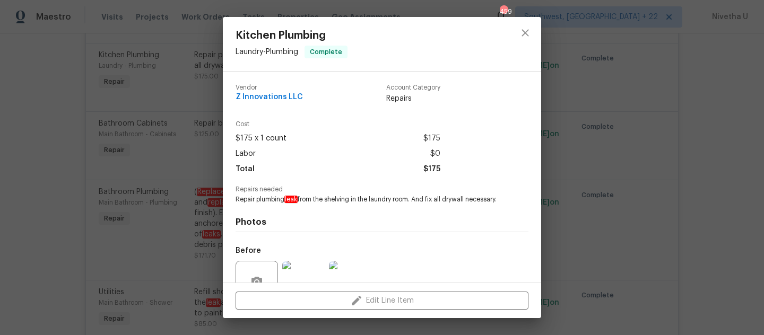
scroll to position [109, 0]
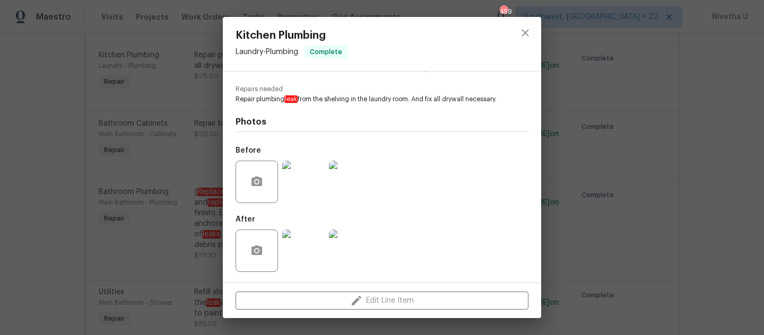
click at [308, 190] on img at bounding box center [303, 182] width 42 height 42
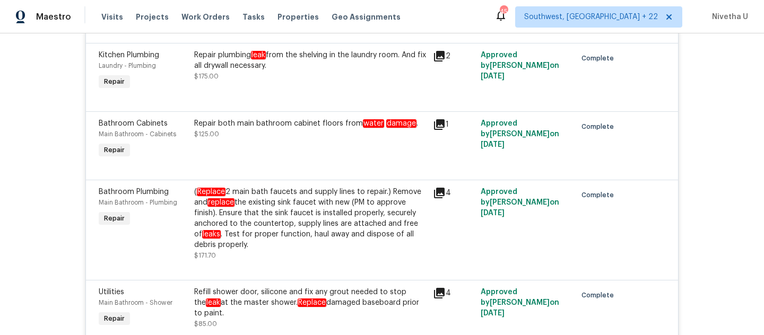
click at [300, 69] on div "Repair plumbing leak from the shelving in the laundry room. And fix all drywall…" at bounding box center [310, 66] width 232 height 32
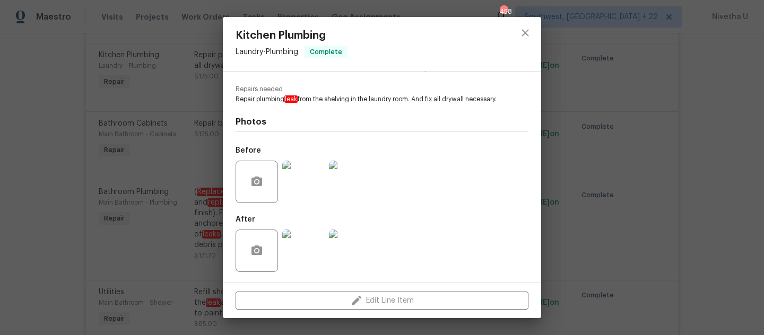
click at [311, 188] on img at bounding box center [303, 182] width 42 height 42
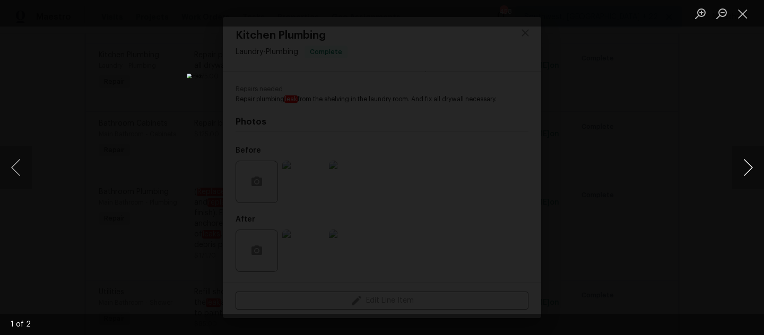
click at [745, 173] on button "Next image" at bounding box center [748, 167] width 32 height 42
click at [679, 165] on div "Lightbox" at bounding box center [382, 167] width 764 height 335
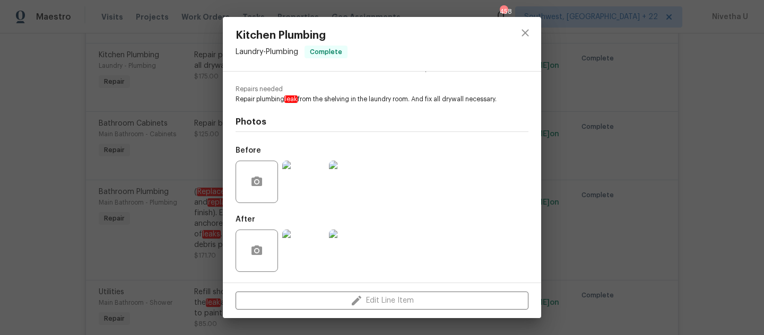
click at [302, 174] on img at bounding box center [303, 182] width 42 height 42
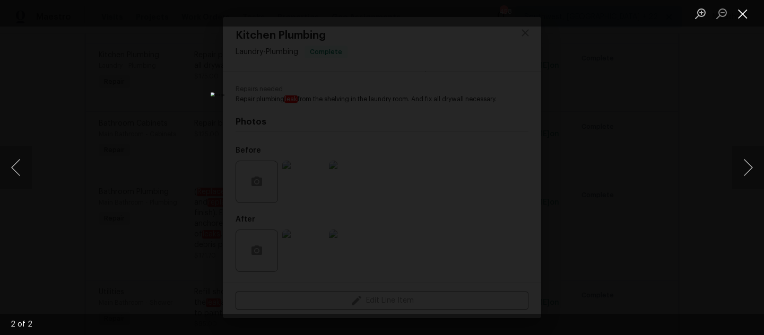
click at [733, 21] on button "Close lightbox" at bounding box center [742, 13] width 21 height 19
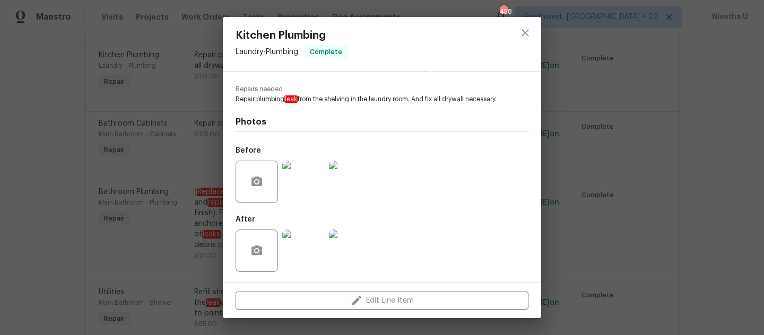
click at [558, 202] on div "Kitchen Plumbing Laundry - Plumbing Complete Vendor Z Innovations LLC Account C…" at bounding box center [382, 167] width 764 height 335
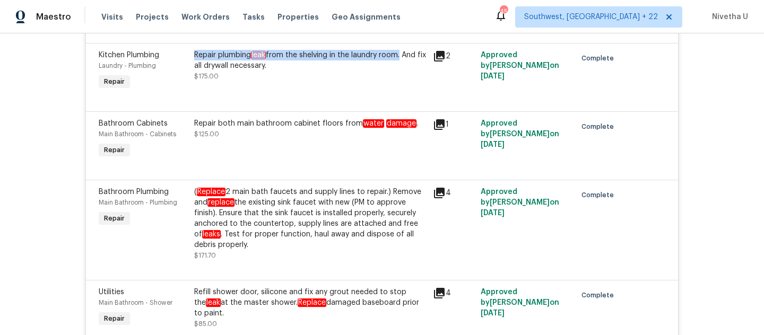
drag, startPoint x: 187, startPoint y: 51, endPoint x: 397, endPoint y: 51, distance: 210.1
click at [397, 51] on div "Repair plumbing leak from the shelving in the laundry room. And fix all drywall…" at bounding box center [310, 71] width 239 height 49
copy div "Repair plumbing leak from the shelving in the laundry room"
click at [272, 129] on div "Repair both main bathroom cabinet floors from water damage . $125.00" at bounding box center [310, 128] width 232 height 21
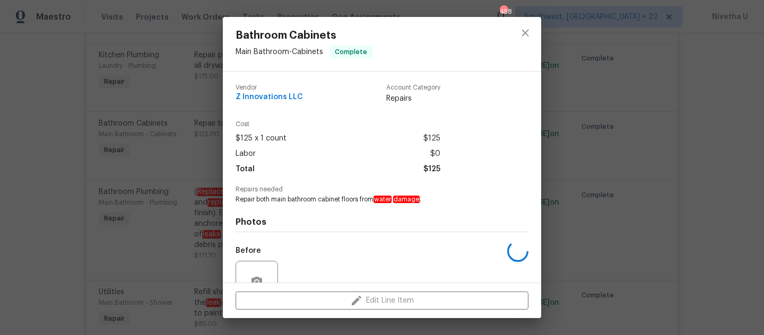
scroll to position [100, 0]
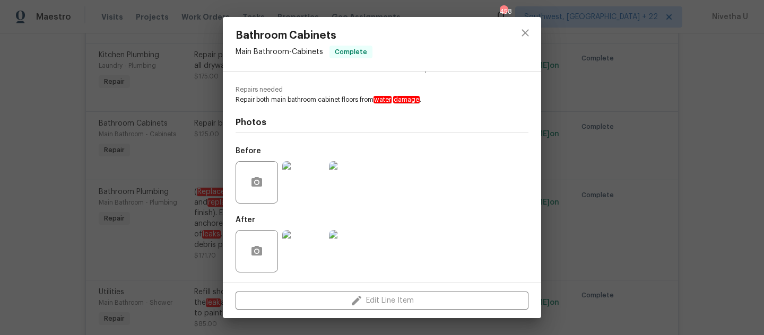
click at [297, 177] on img at bounding box center [303, 182] width 42 height 42
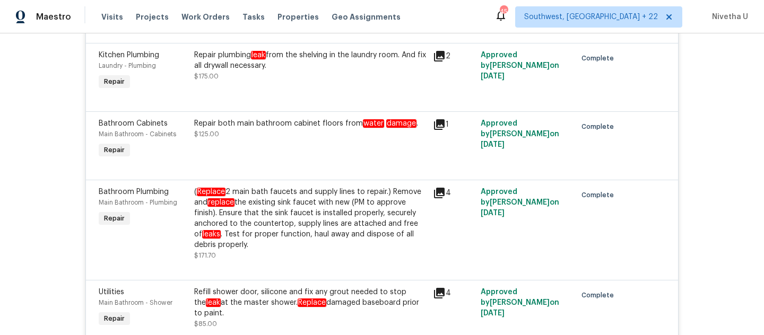
click at [326, 51] on div "Repair plumbing leak from the shelving in the laundry room. And fix all drywall…" at bounding box center [310, 60] width 232 height 21
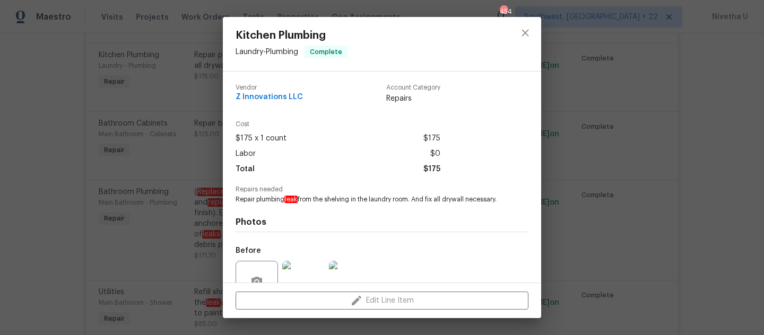
scroll to position [109, 0]
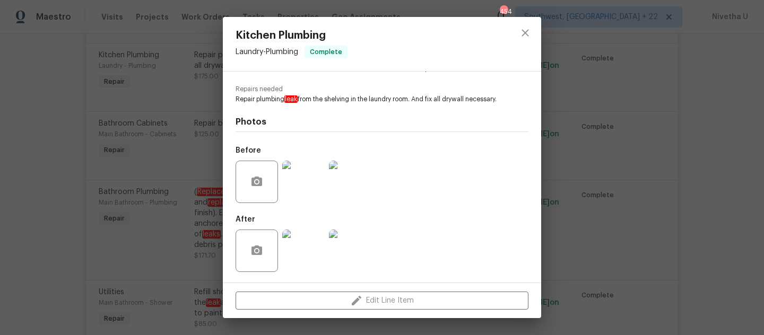
click at [300, 179] on img at bounding box center [303, 182] width 42 height 42
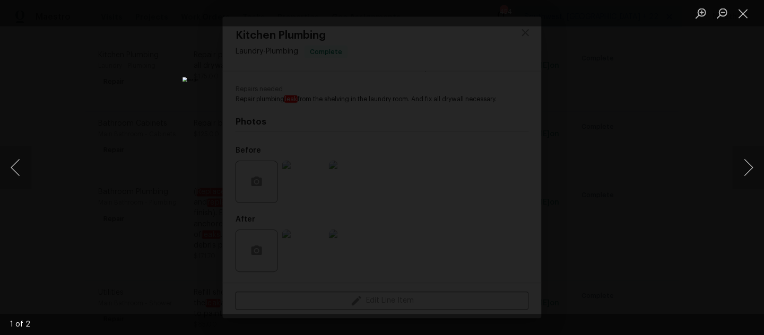
scroll to position [0, 0]
click at [736, 182] on button "Next image" at bounding box center [748, 167] width 32 height 42
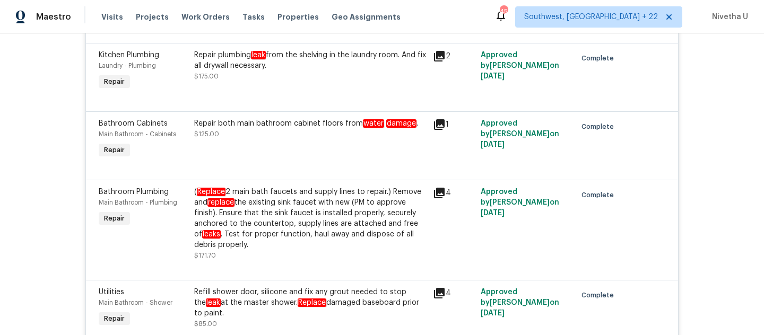
click at [40, 173] on div "Back to all projects 202 Hickory Nut Ln, Canton, GA 30115 4 Beds | 4 1/2 Baths …" at bounding box center [382, 184] width 764 height 302
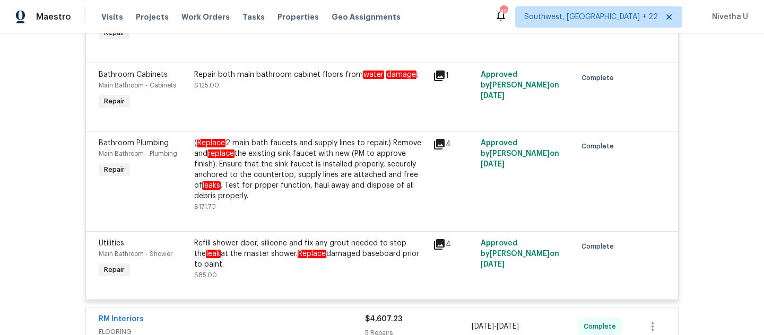
scroll to position [2195, 0]
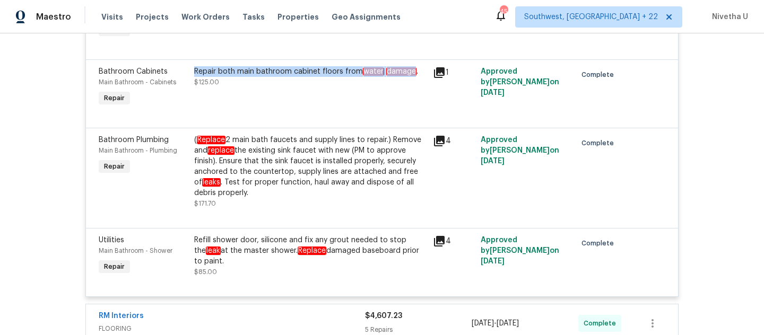
drag, startPoint x: 191, startPoint y: 66, endPoint x: 407, endPoint y: 68, distance: 216.4
click at [407, 68] on div "Repair both main bathroom cabinet floors from water damage ." at bounding box center [310, 71] width 232 height 11
copy div "Repair both main bathroom cabinet floors from water damage"
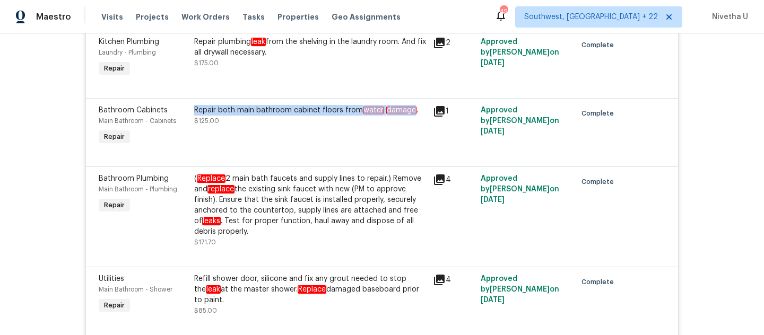
scroll to position [2154, 0]
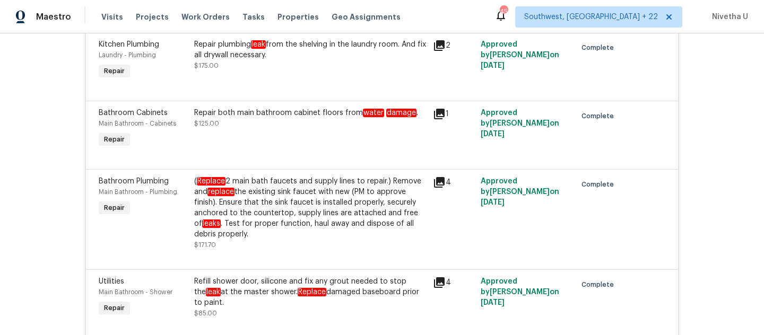
click at [304, 292] on em "Replace" at bounding box center [312, 292] width 29 height 8
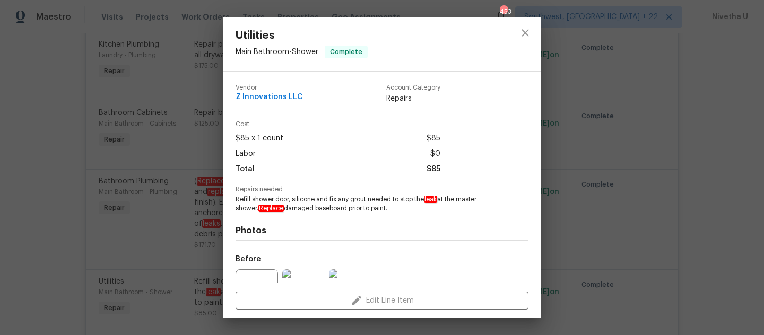
scroll to position [109, 0]
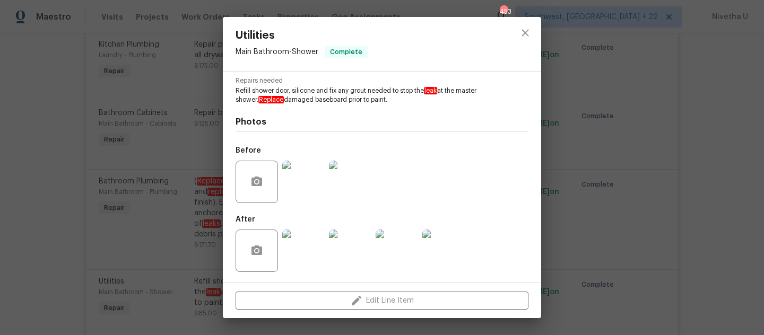
click at [295, 188] on img at bounding box center [303, 182] width 42 height 42
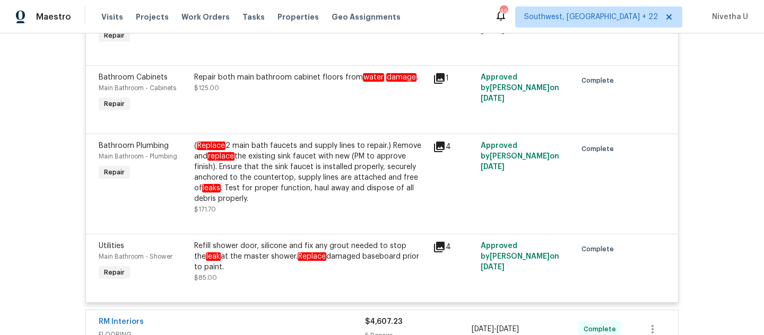
scroll to position [2191, 0]
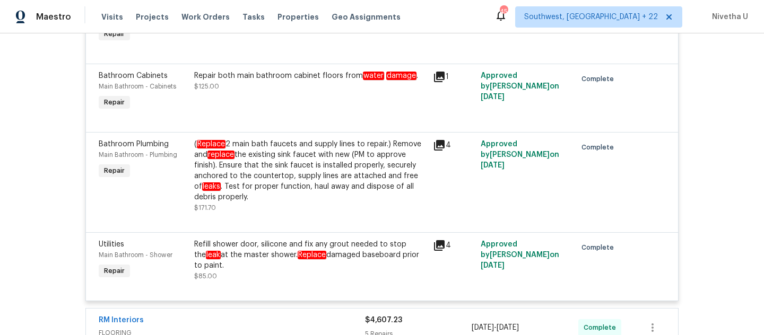
click at [298, 254] on em "Replace" at bounding box center [312, 255] width 29 height 8
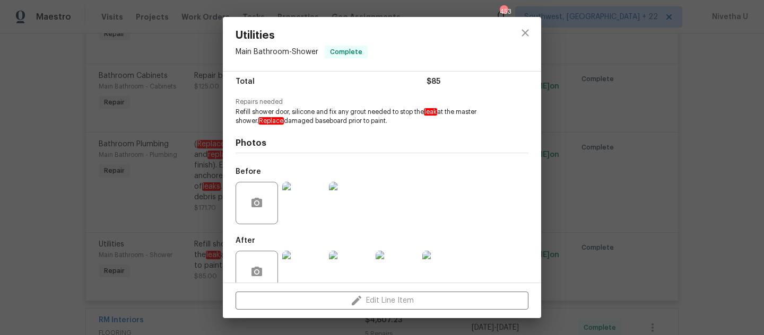
scroll to position [109, 0]
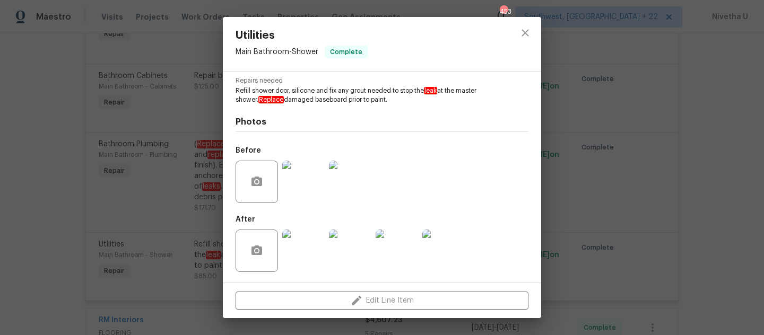
click at [295, 210] on div "After" at bounding box center [351, 244] width 231 height 69
click at [298, 186] on img at bounding box center [303, 182] width 42 height 42
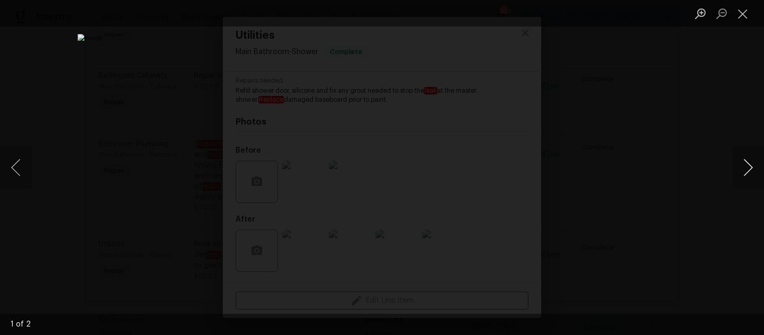
click at [754, 184] on button "Next image" at bounding box center [748, 167] width 32 height 42
click at [754, 185] on button "Next image" at bounding box center [748, 167] width 32 height 42
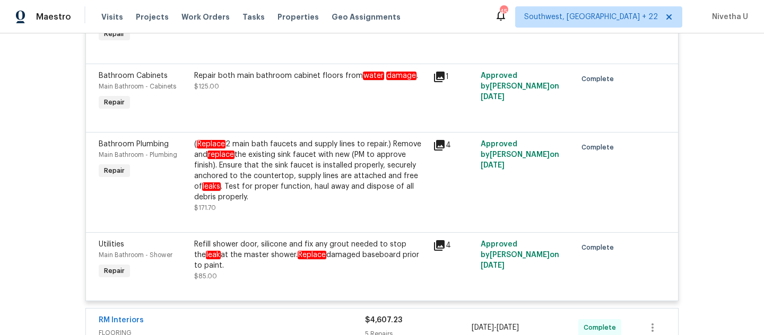
click at [305, 258] on div "Refill shower door, silicone and fix any grout needed to stop the leak at the m…" at bounding box center [310, 255] width 232 height 32
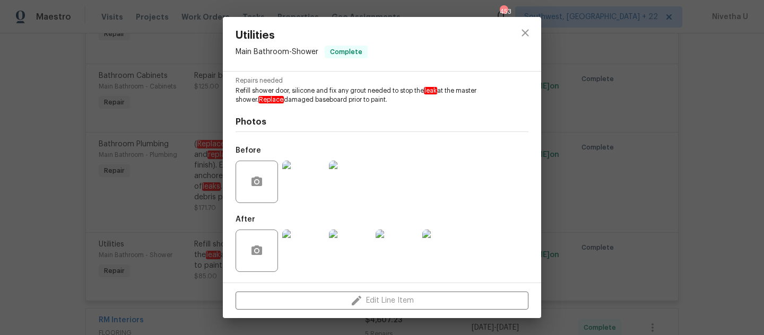
click at [312, 199] on img at bounding box center [303, 182] width 42 height 42
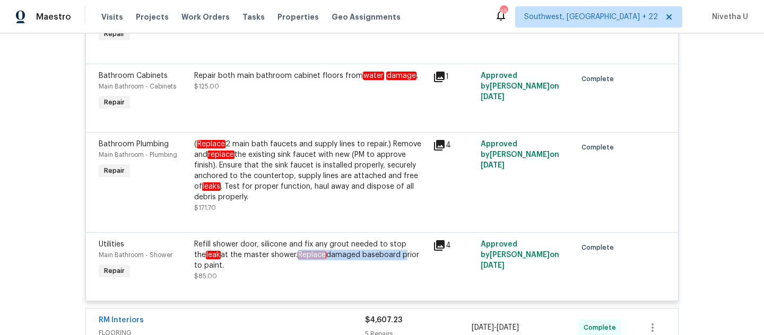
drag, startPoint x: 283, startPoint y: 252, endPoint x: 389, endPoint y: 252, distance: 106.1
click at [389, 252] on div "Refill shower door, silicone and fix any grout needed to stop the leak at the m…" at bounding box center [310, 255] width 232 height 32
copy div "Replace damaged baseboard"
click at [280, 267] on div "Refill shower door, silicone and fix any grout needed to stop the leak at the m…" at bounding box center [310, 260] width 232 height 42
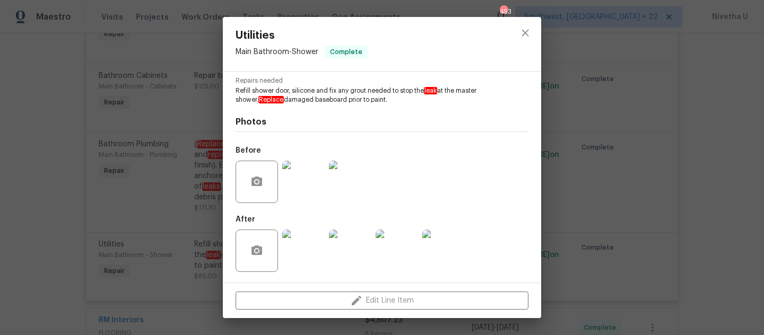
click at [297, 258] on img at bounding box center [303, 251] width 42 height 42
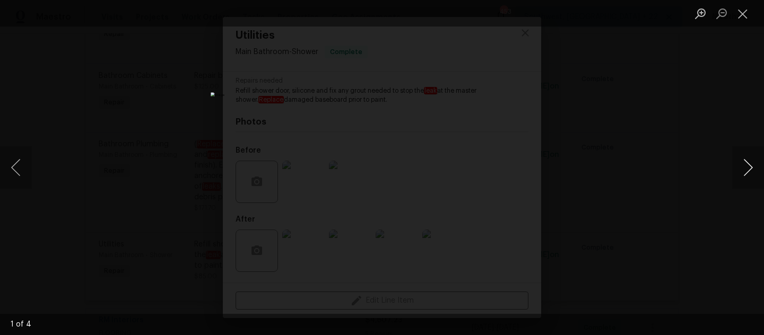
click at [748, 176] on button "Next image" at bounding box center [748, 167] width 32 height 42
click at [748, 177] on button "Next image" at bounding box center [748, 167] width 32 height 42
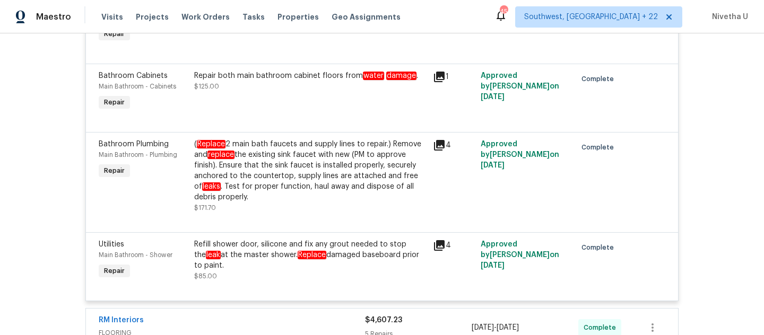
click at [364, 255] on div "Refill shower door, silicone and fix any grout needed to stop the leak at the m…" at bounding box center [310, 255] width 232 height 32
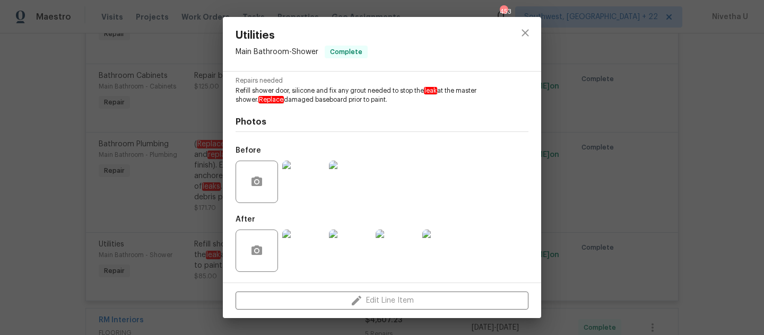
click at [285, 202] on img at bounding box center [303, 182] width 42 height 42
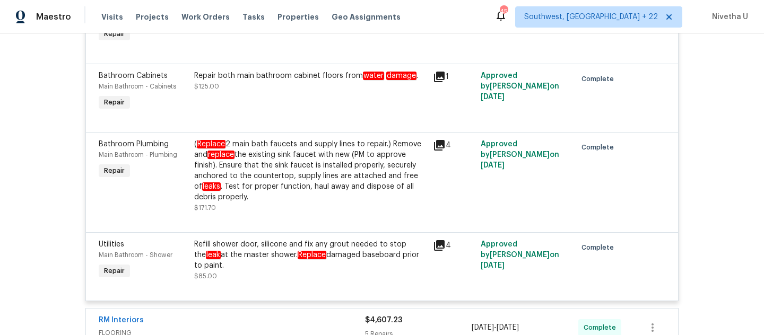
click at [330, 262] on div "Refill shower door, silicone and fix any grout needed to stop the leak at the m…" at bounding box center [310, 255] width 232 height 32
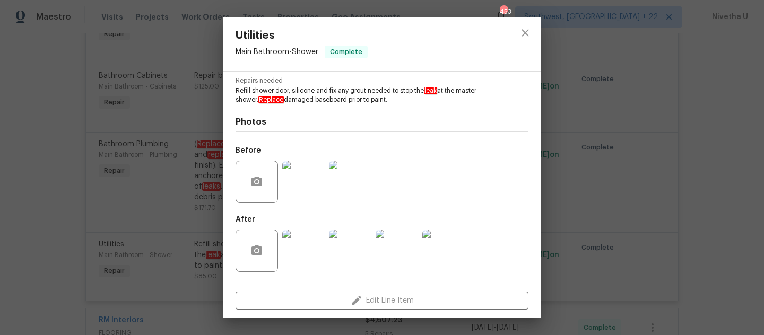
click at [301, 172] on img at bounding box center [303, 182] width 42 height 42
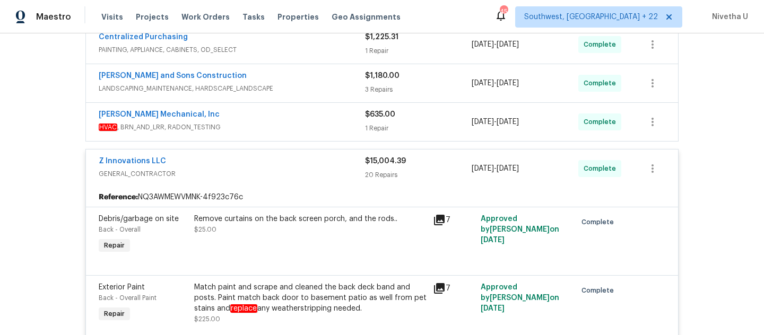
scroll to position [211, 0]
click at [326, 164] on div "Z Innovations LLC" at bounding box center [232, 163] width 266 height 13
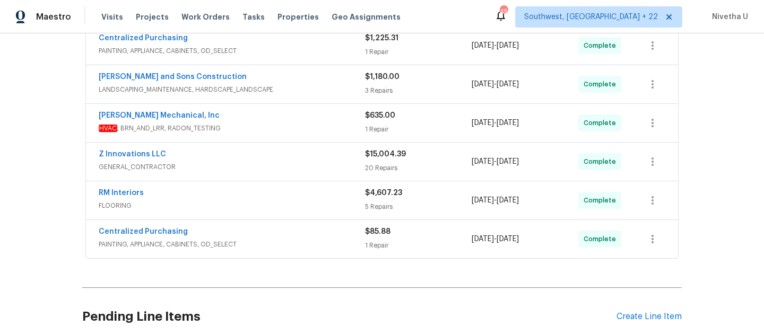
click at [249, 234] on div "Centralized Purchasing" at bounding box center [232, 233] width 266 height 13
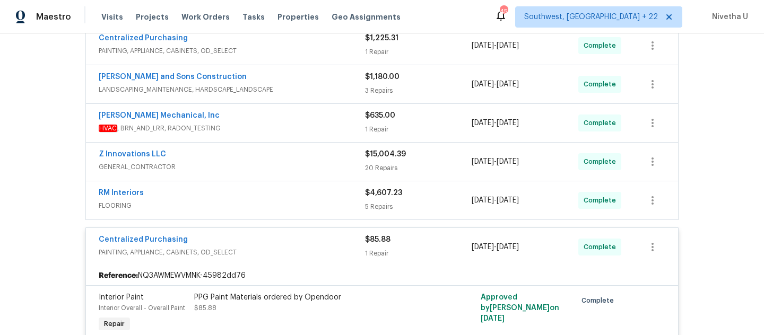
click at [246, 203] on span "FLOORING" at bounding box center [232, 206] width 266 height 11
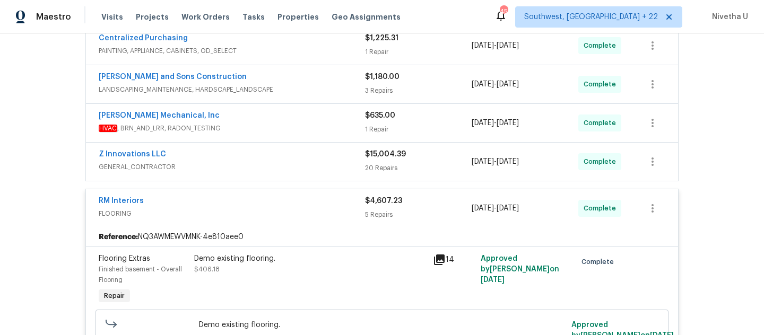
click at [239, 170] on span "GENERAL_CONTRACTOR" at bounding box center [232, 167] width 266 height 11
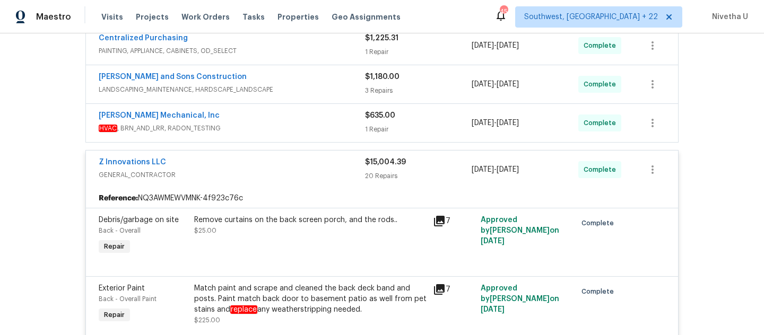
click at [249, 129] on span "HVAC , BRN_AND_LRR, RADON_TESTING" at bounding box center [232, 128] width 266 height 11
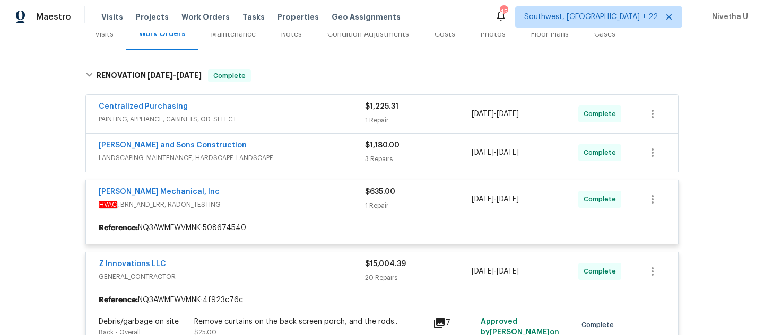
scroll to position [138, 0]
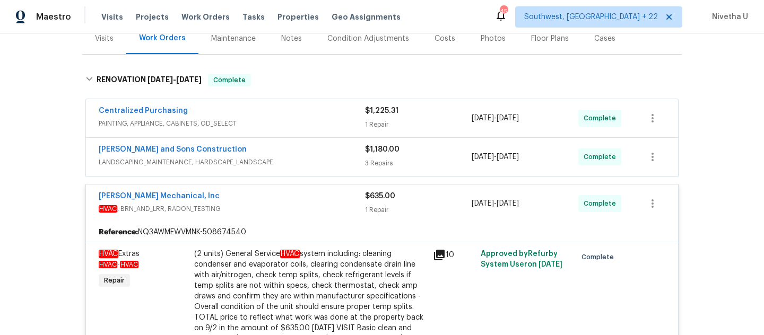
click at [284, 161] on span "LANDSCAPING_MAINTENANCE, HARDSCAPE_LANDSCAPE" at bounding box center [232, 162] width 266 height 11
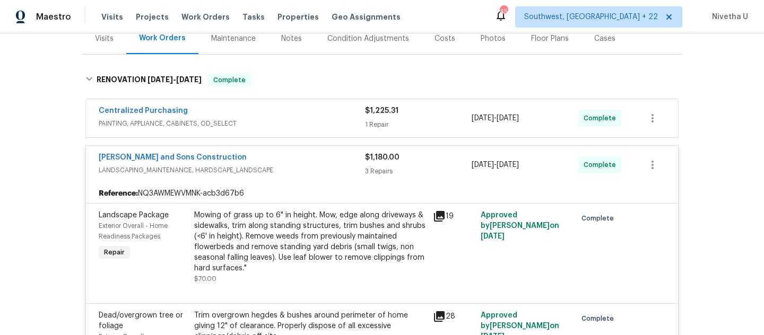
click at [281, 125] on span "PAINTING, APPLIANCE, CABINETS, OD_SELECT" at bounding box center [232, 123] width 266 height 11
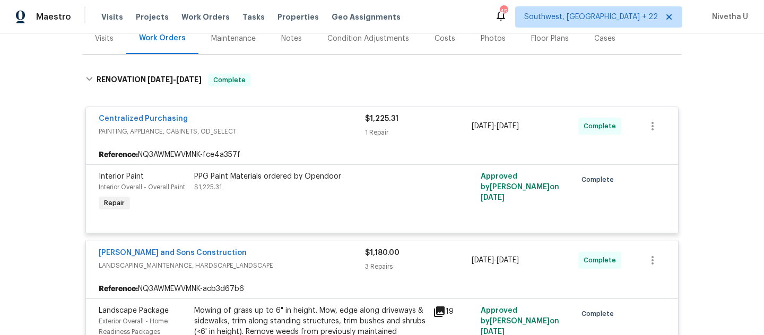
scroll to position [1063, 0]
